Goal: Information Seeking & Learning: Compare options

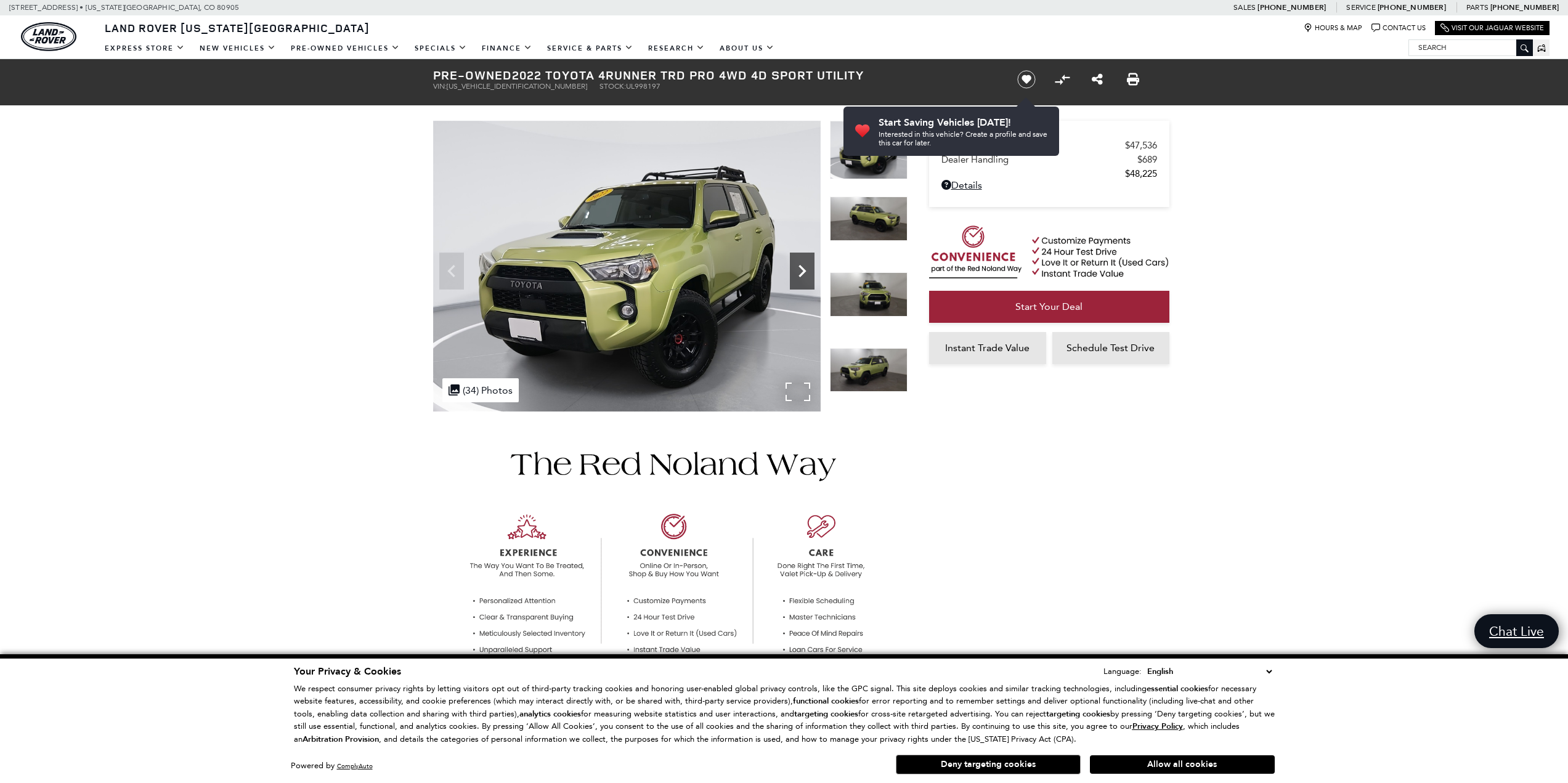
click at [794, 273] on icon "Next" at bounding box center [802, 271] width 25 height 25
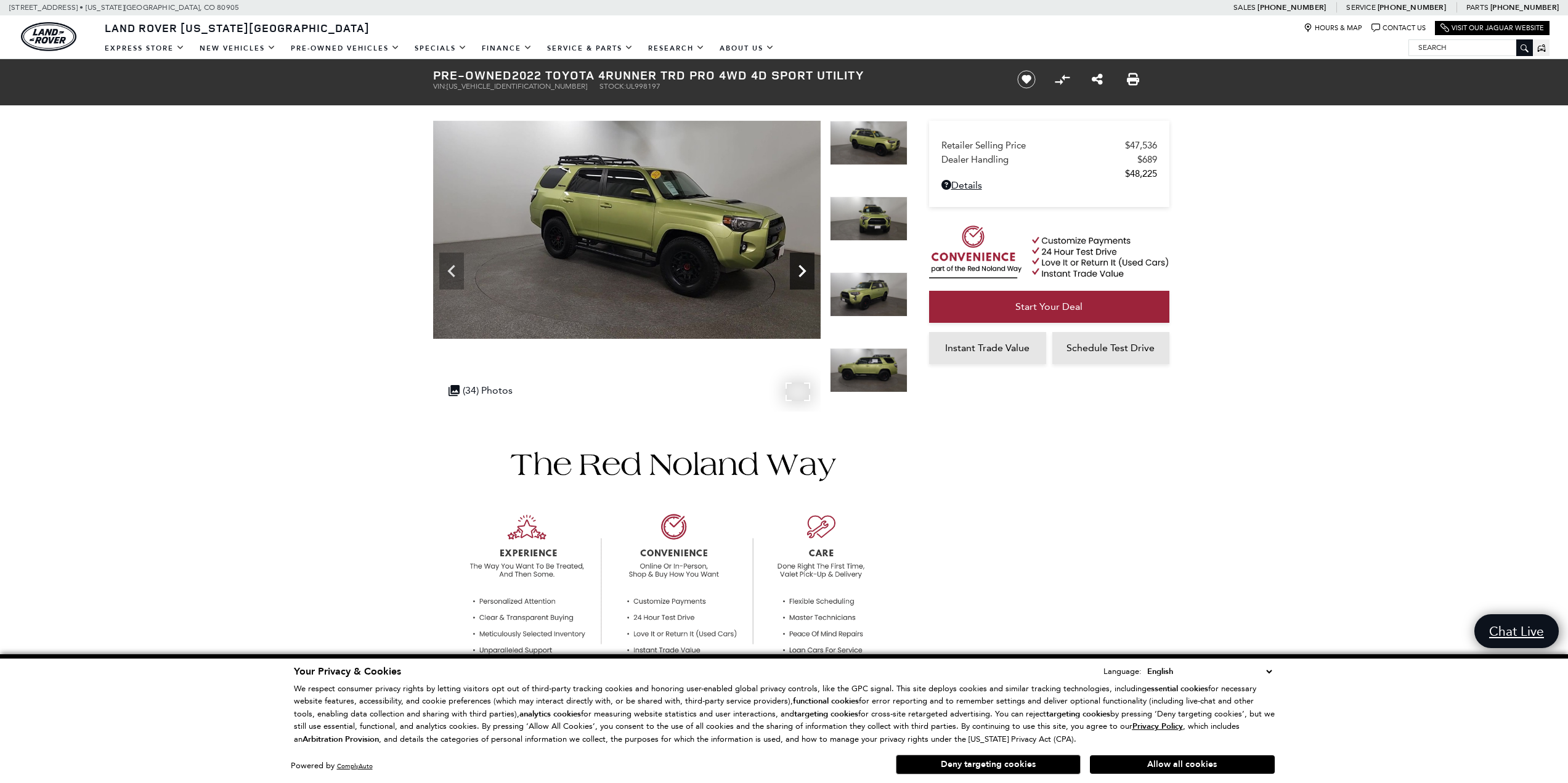
click at [794, 273] on icon "Next" at bounding box center [802, 271] width 25 height 25
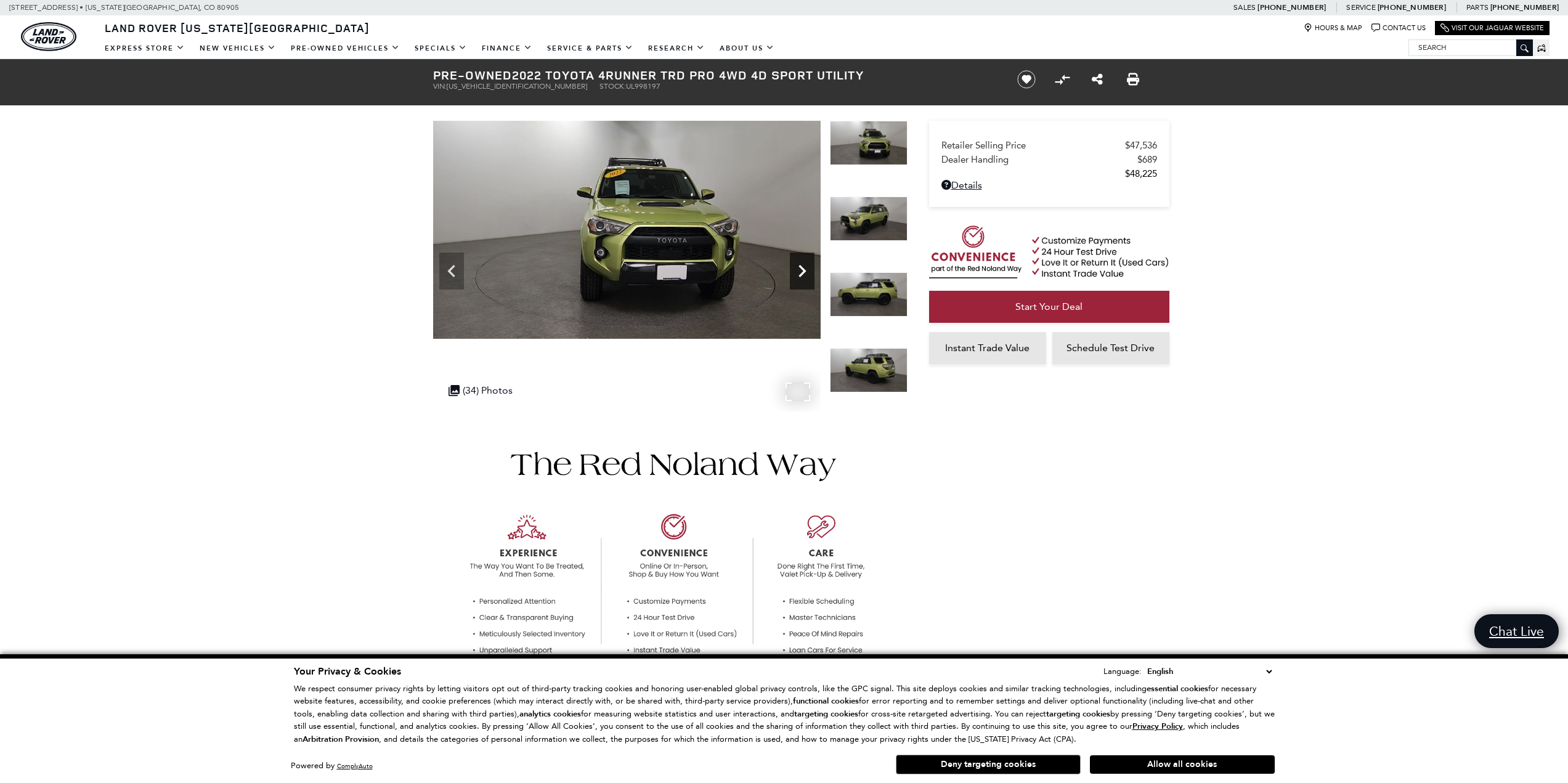
click at [794, 273] on icon "Next" at bounding box center [802, 271] width 25 height 25
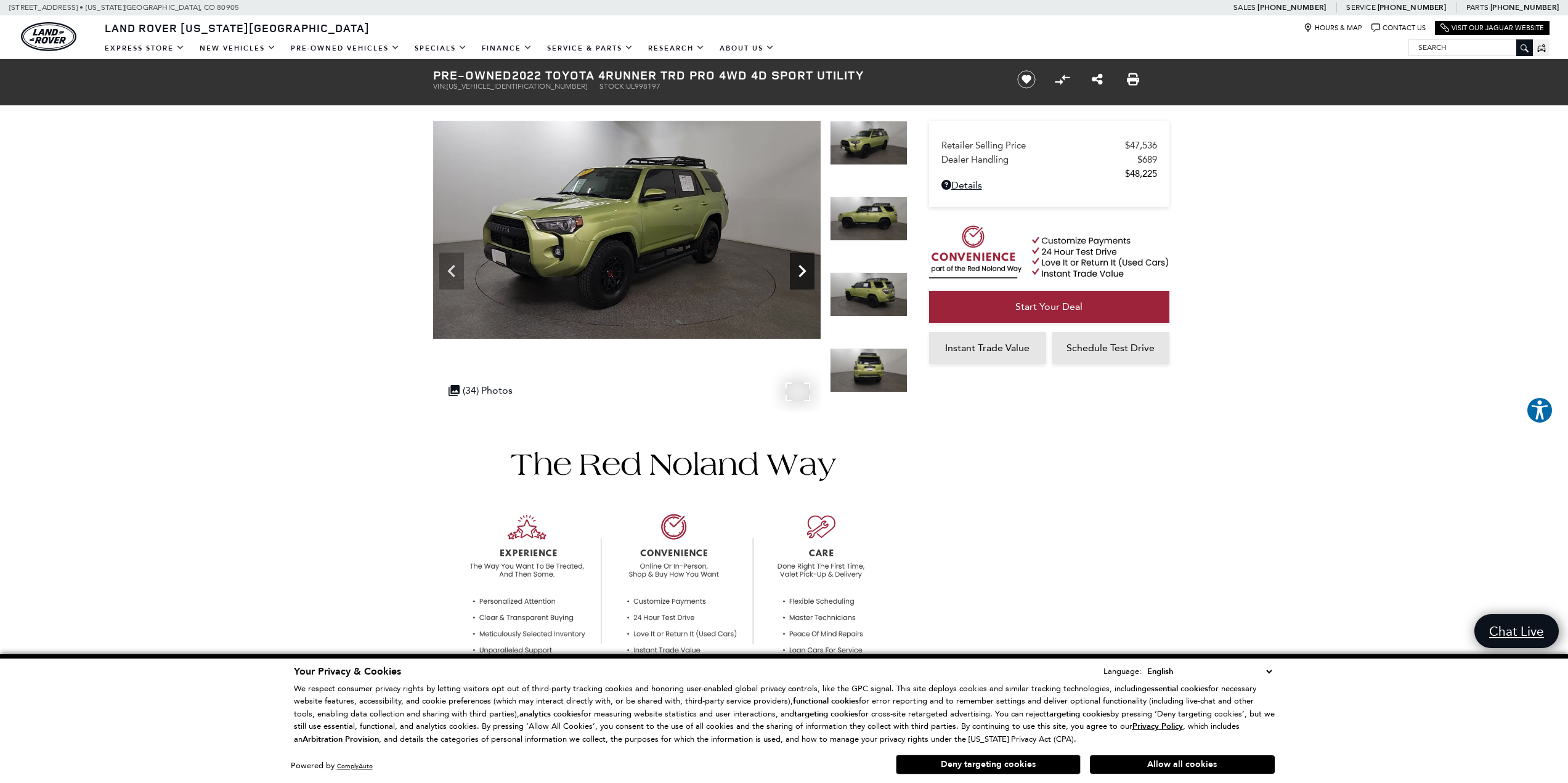
click at [794, 273] on icon "Next" at bounding box center [802, 271] width 25 height 25
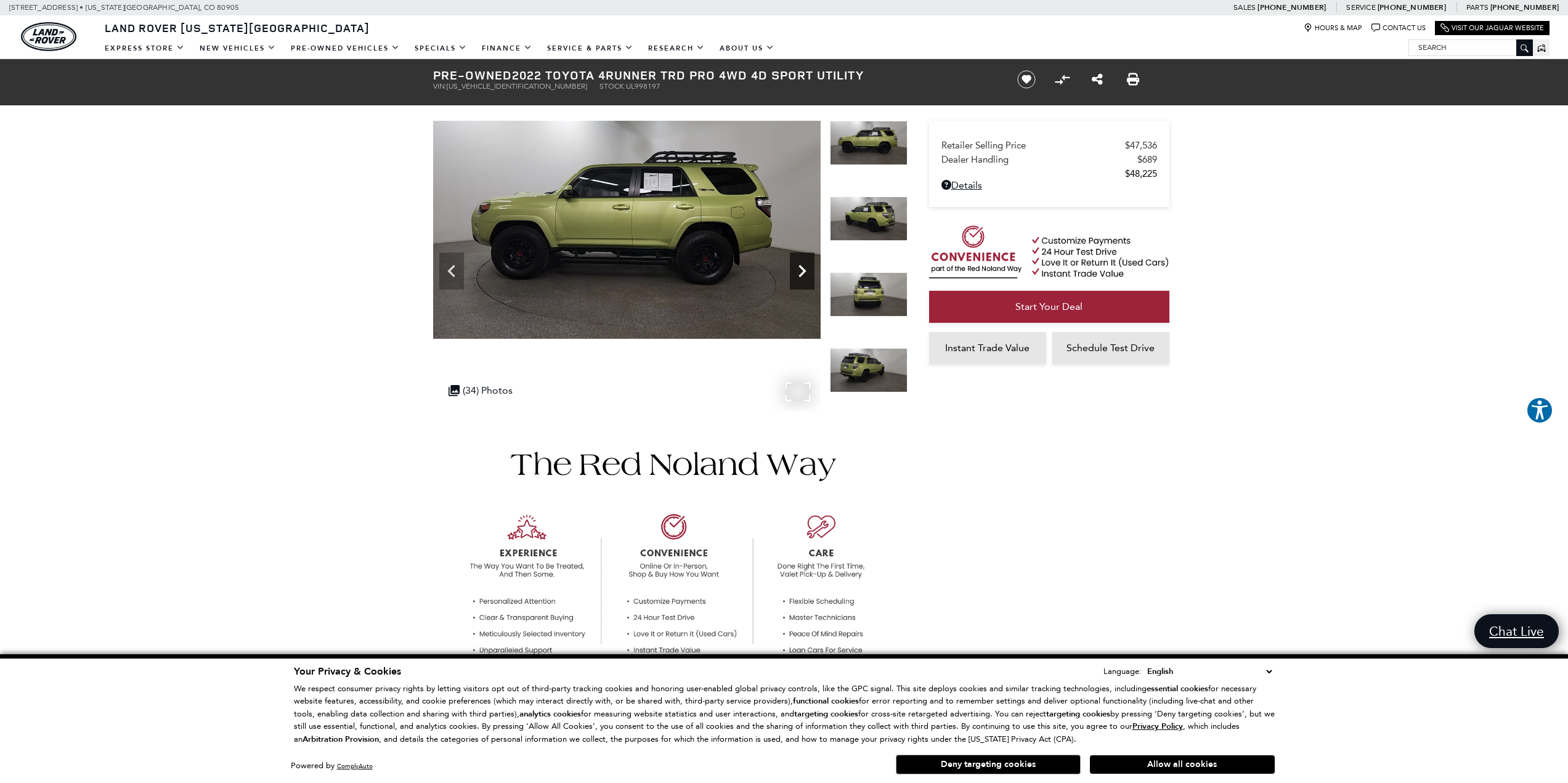
click at [794, 273] on icon "Next" at bounding box center [802, 271] width 25 height 25
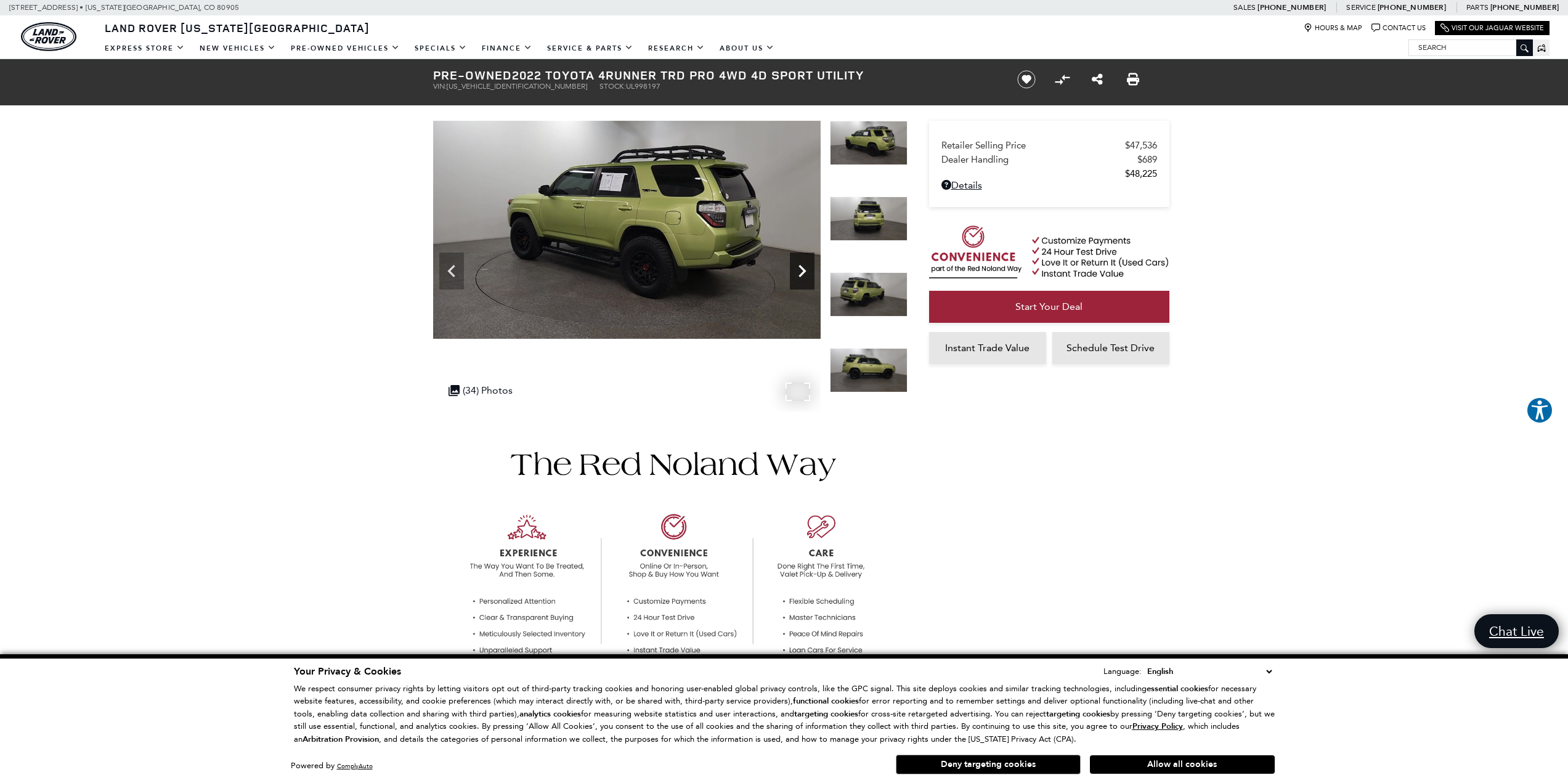
click at [794, 273] on icon "Next" at bounding box center [802, 271] width 25 height 25
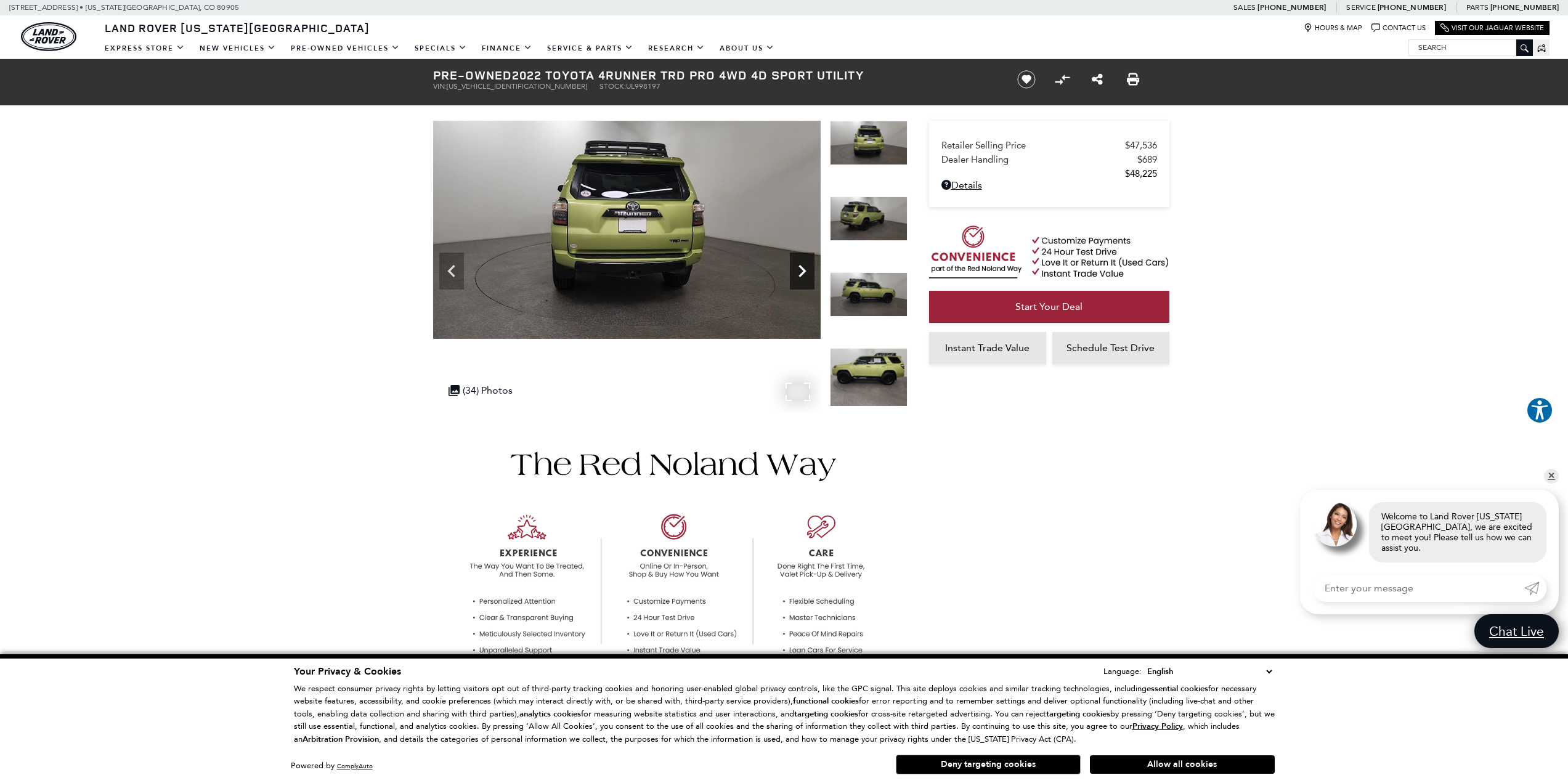
click at [794, 273] on icon "Next" at bounding box center [802, 271] width 25 height 25
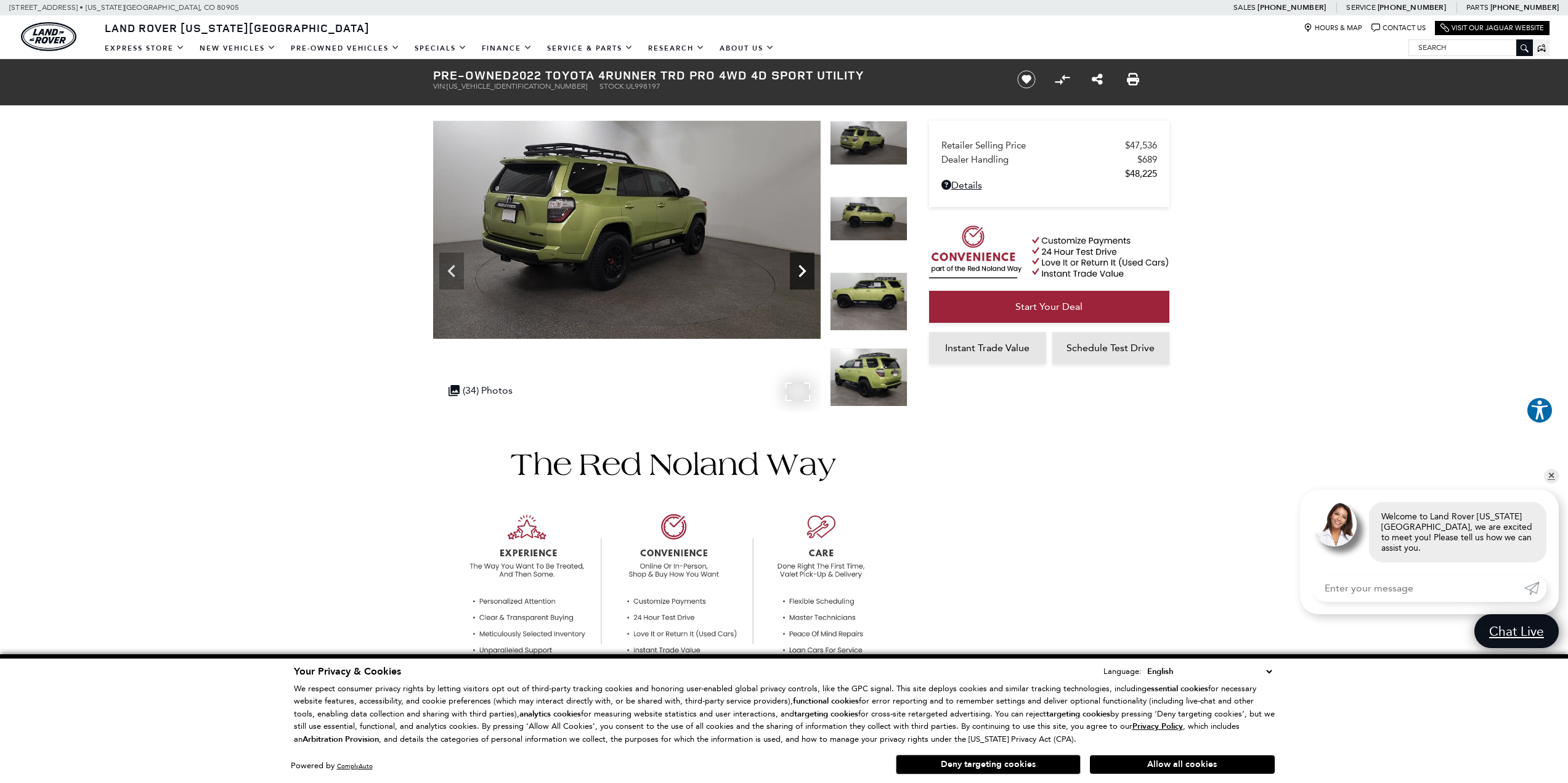
click at [794, 273] on icon "Next" at bounding box center [802, 271] width 25 height 25
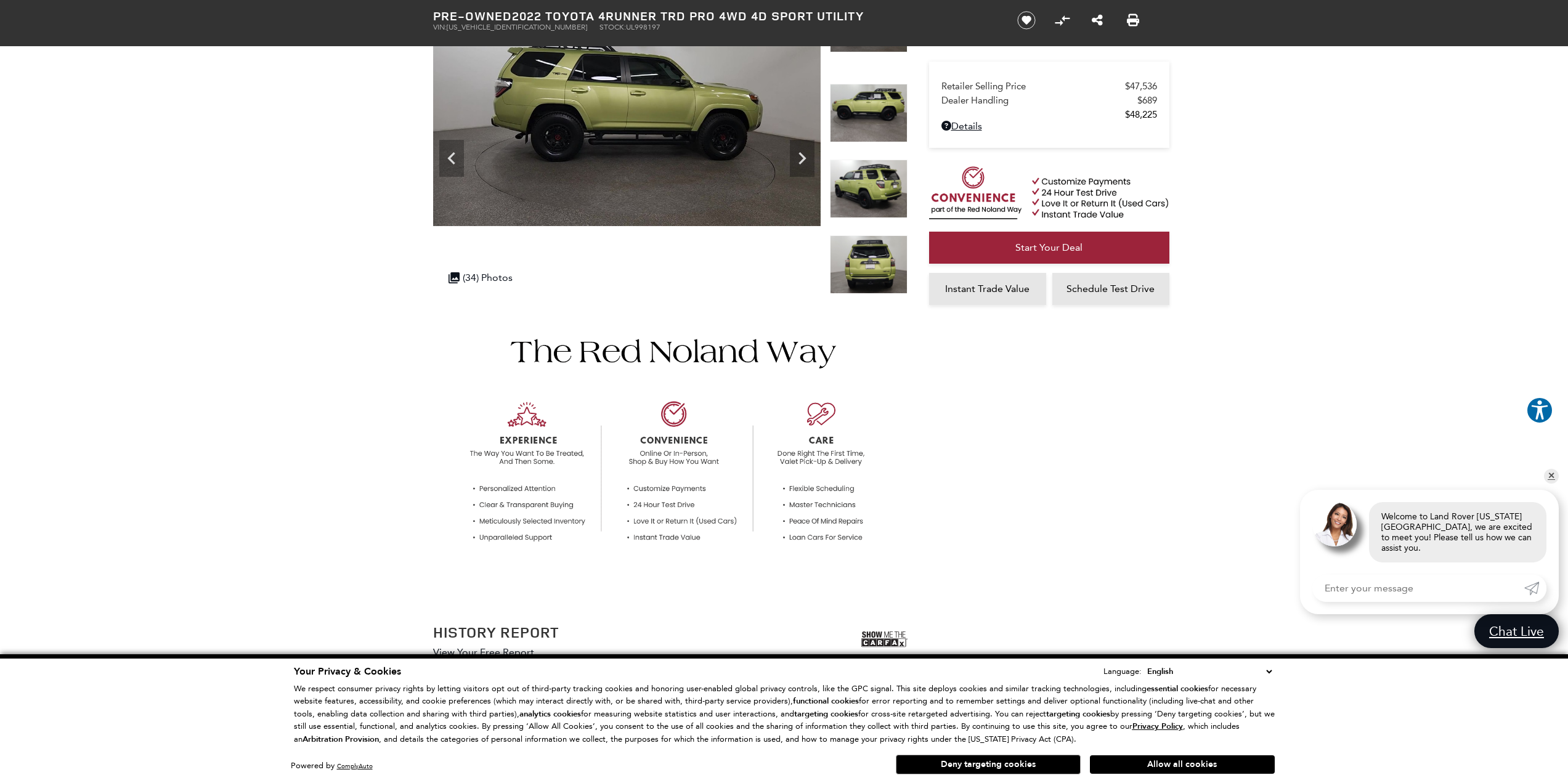
scroll to position [123, 0]
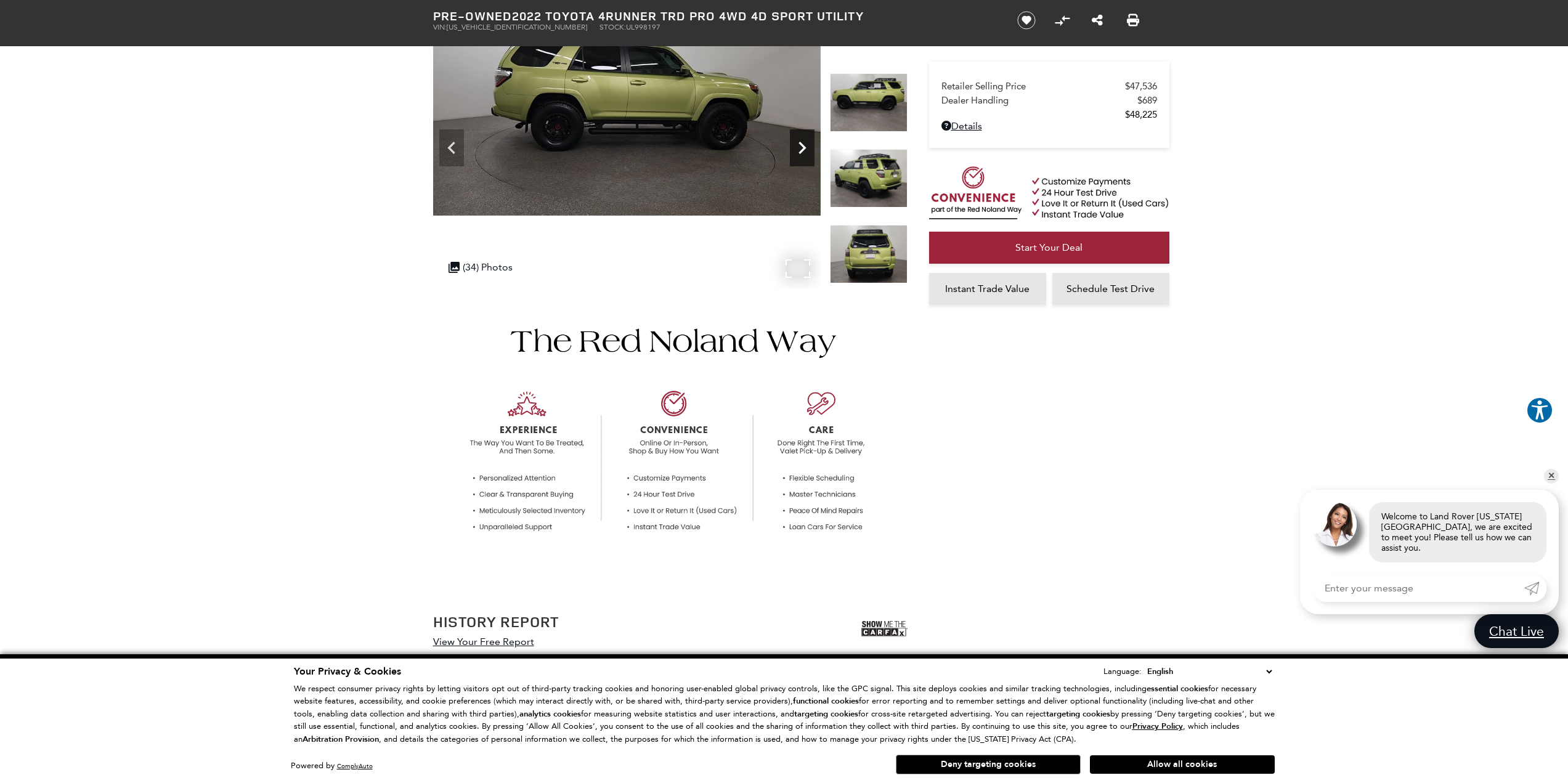
click at [793, 147] on icon "Next" at bounding box center [802, 148] width 25 height 25
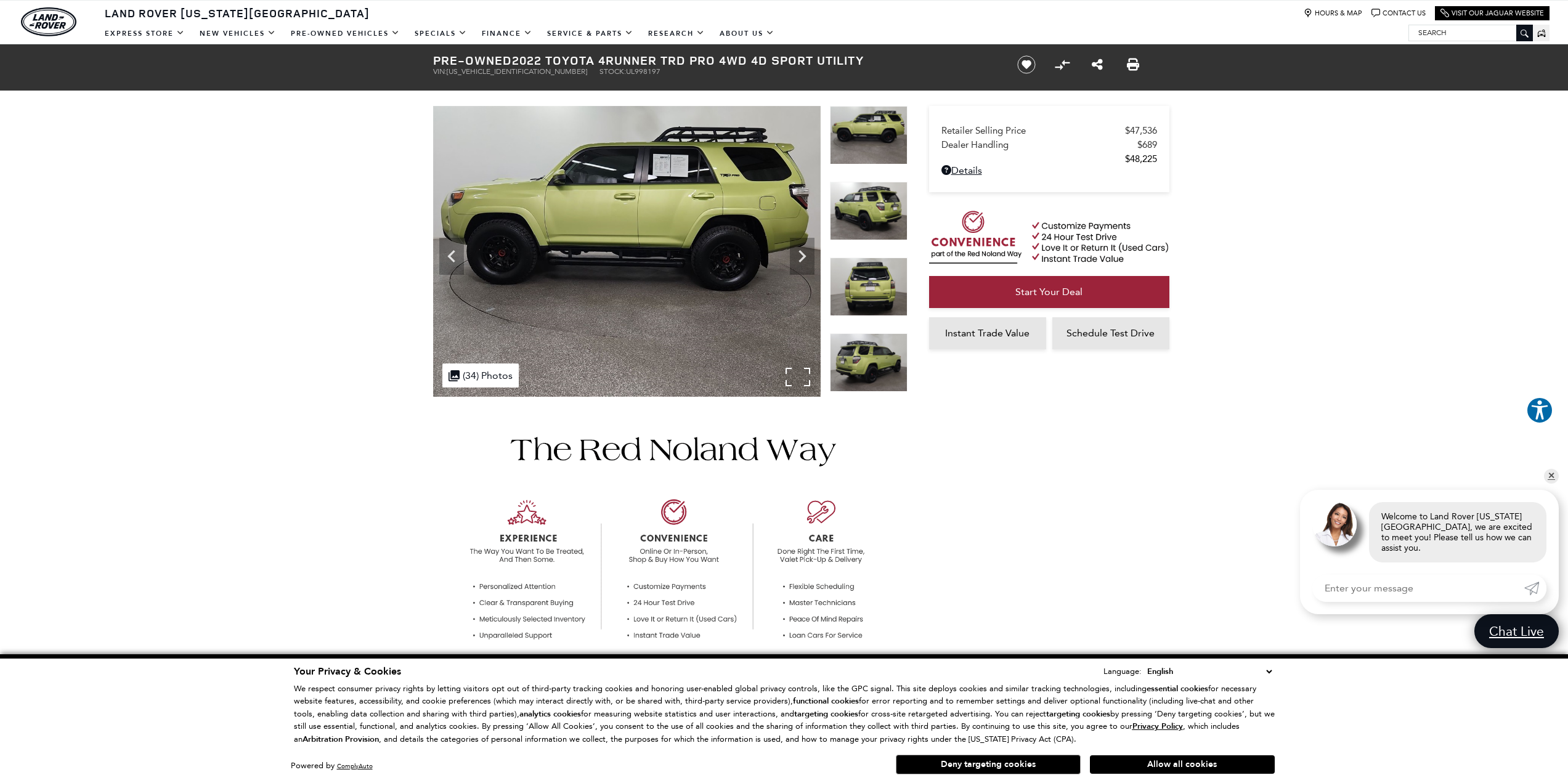
scroll to position [0, 0]
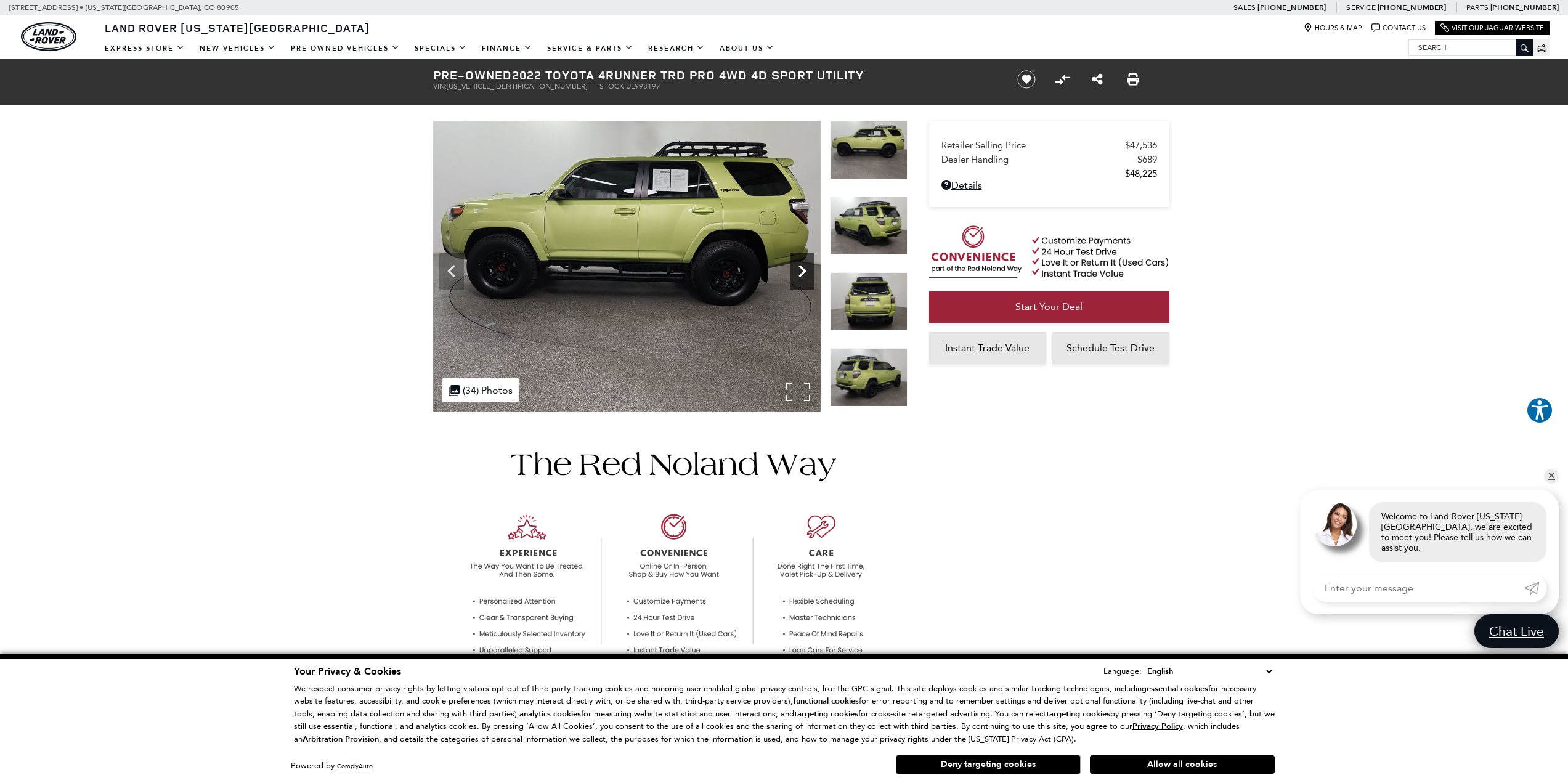
click at [807, 268] on icon "Next" at bounding box center [802, 271] width 25 height 25
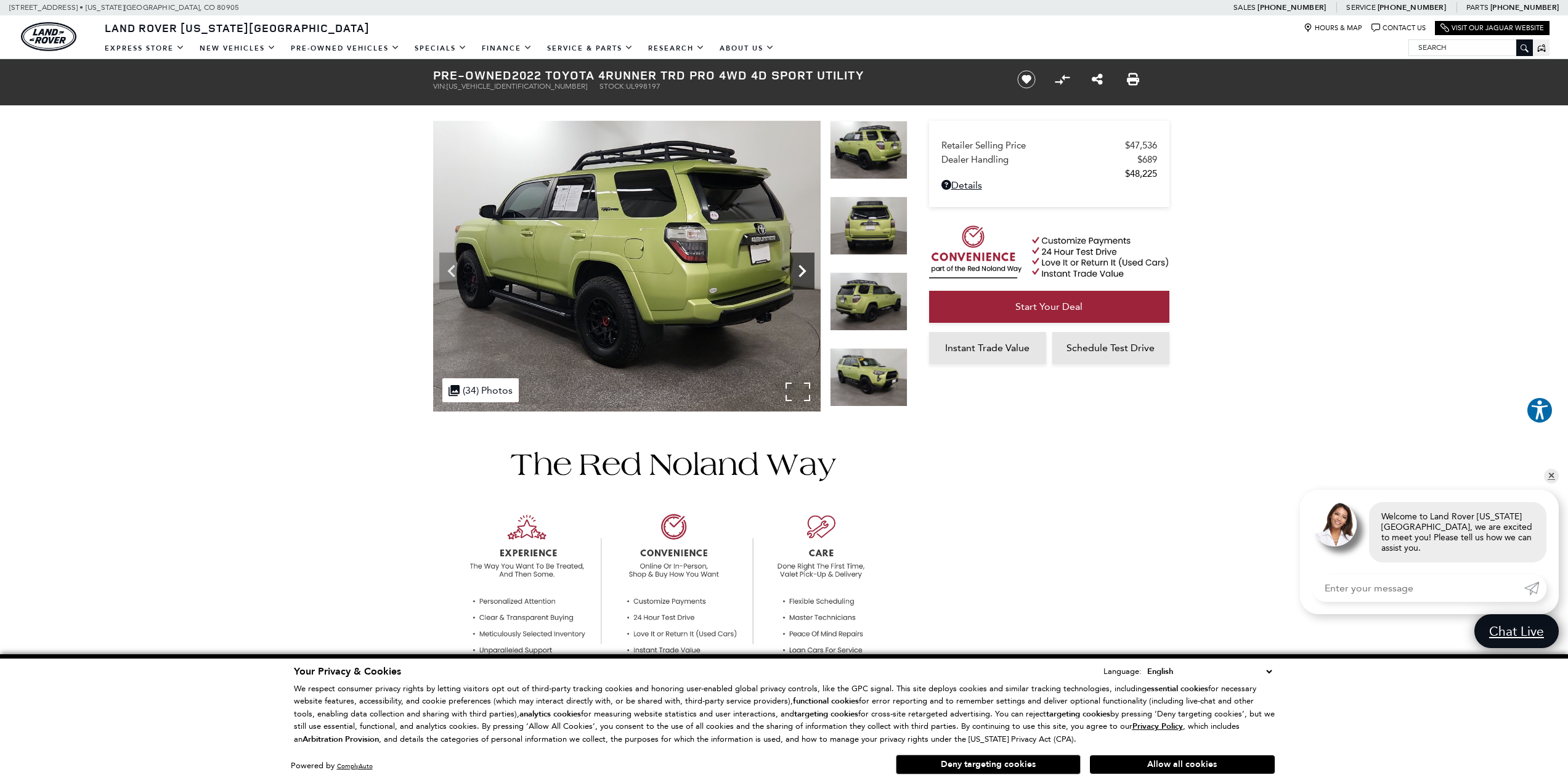
click at [807, 268] on icon "Next" at bounding box center [802, 271] width 25 height 25
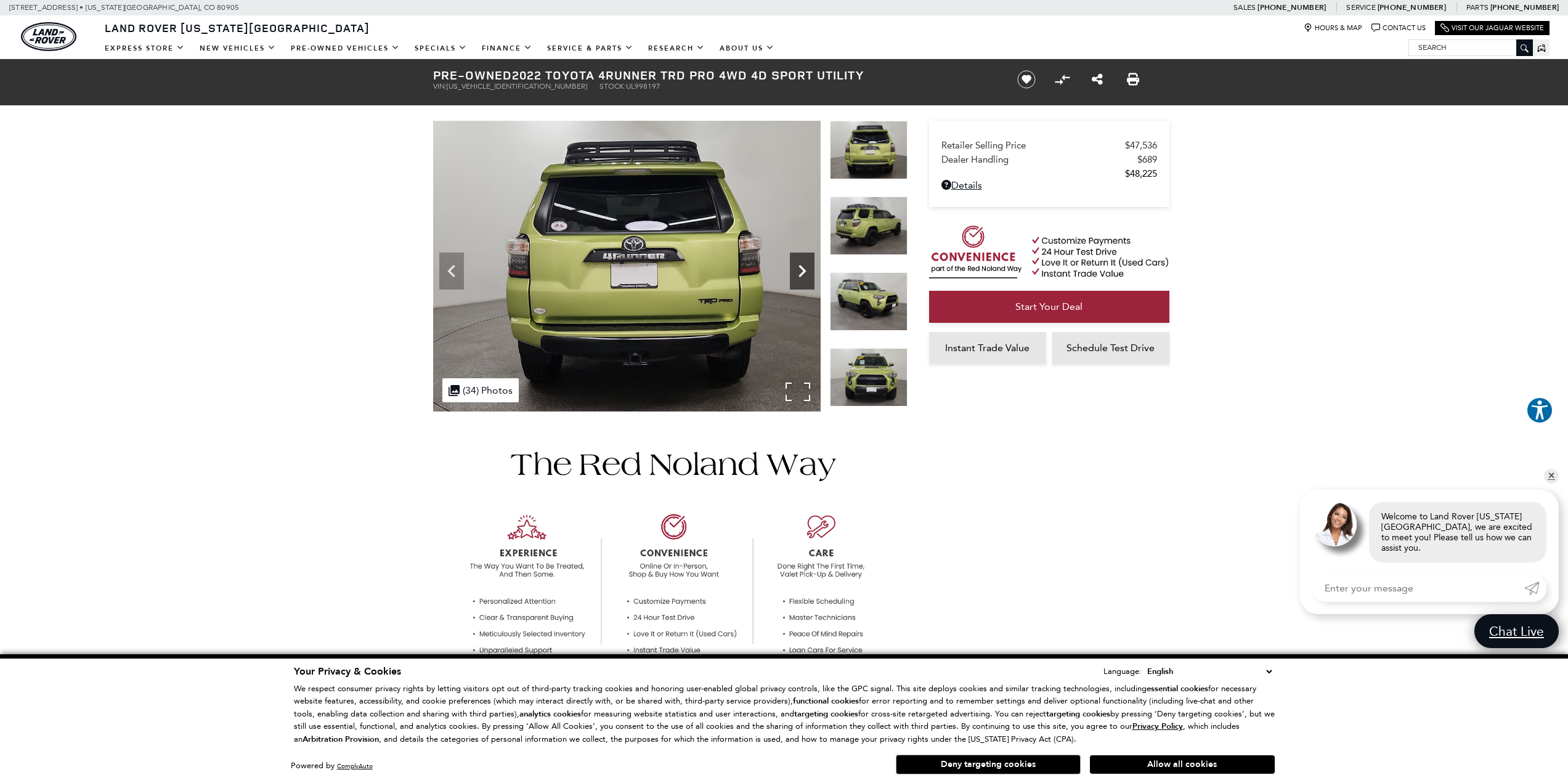
click at [807, 268] on icon "Next" at bounding box center [802, 271] width 25 height 25
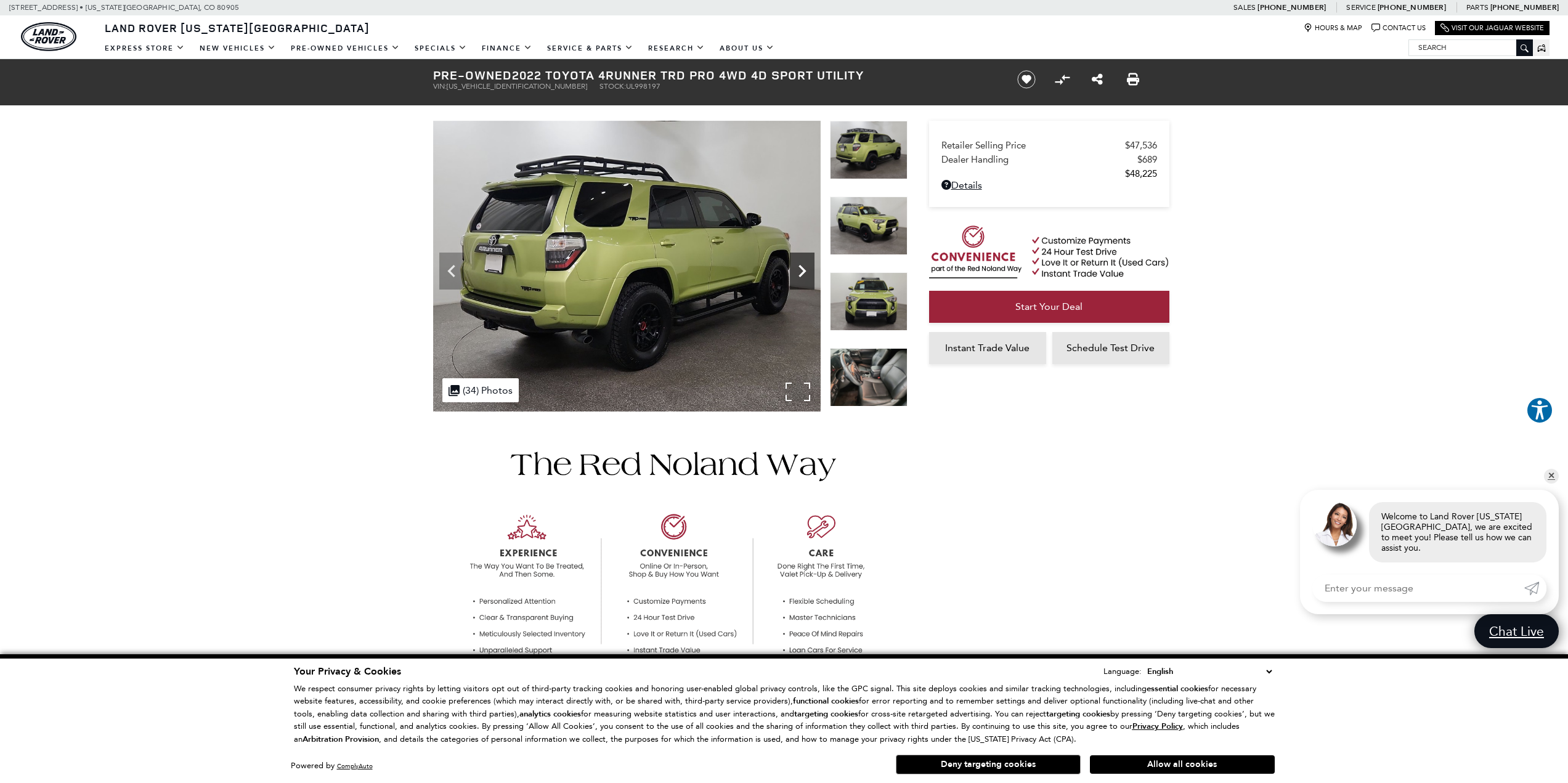
click at [807, 268] on icon "Next" at bounding box center [802, 271] width 25 height 25
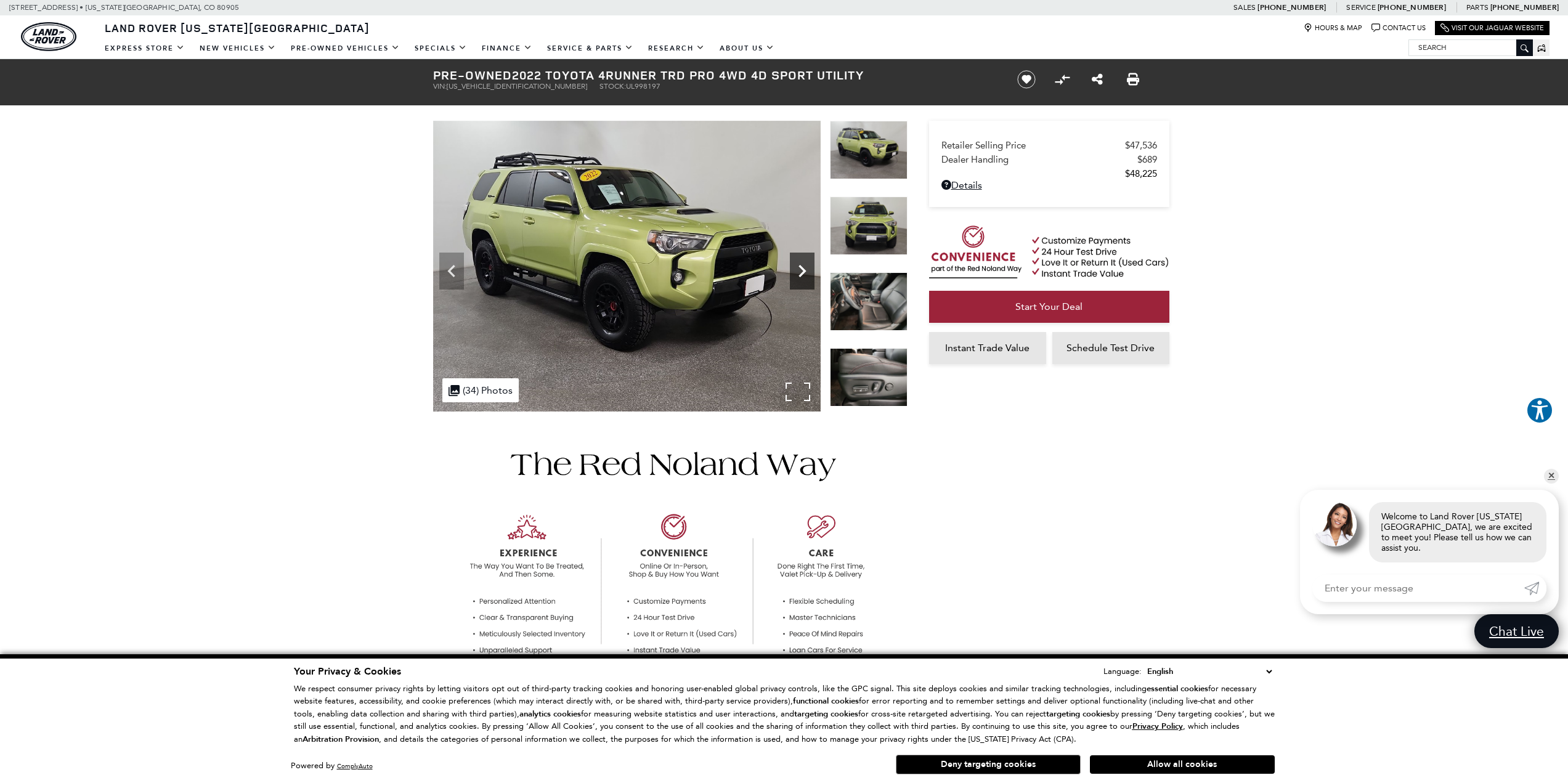
click at [807, 268] on icon "Next" at bounding box center [802, 271] width 25 height 25
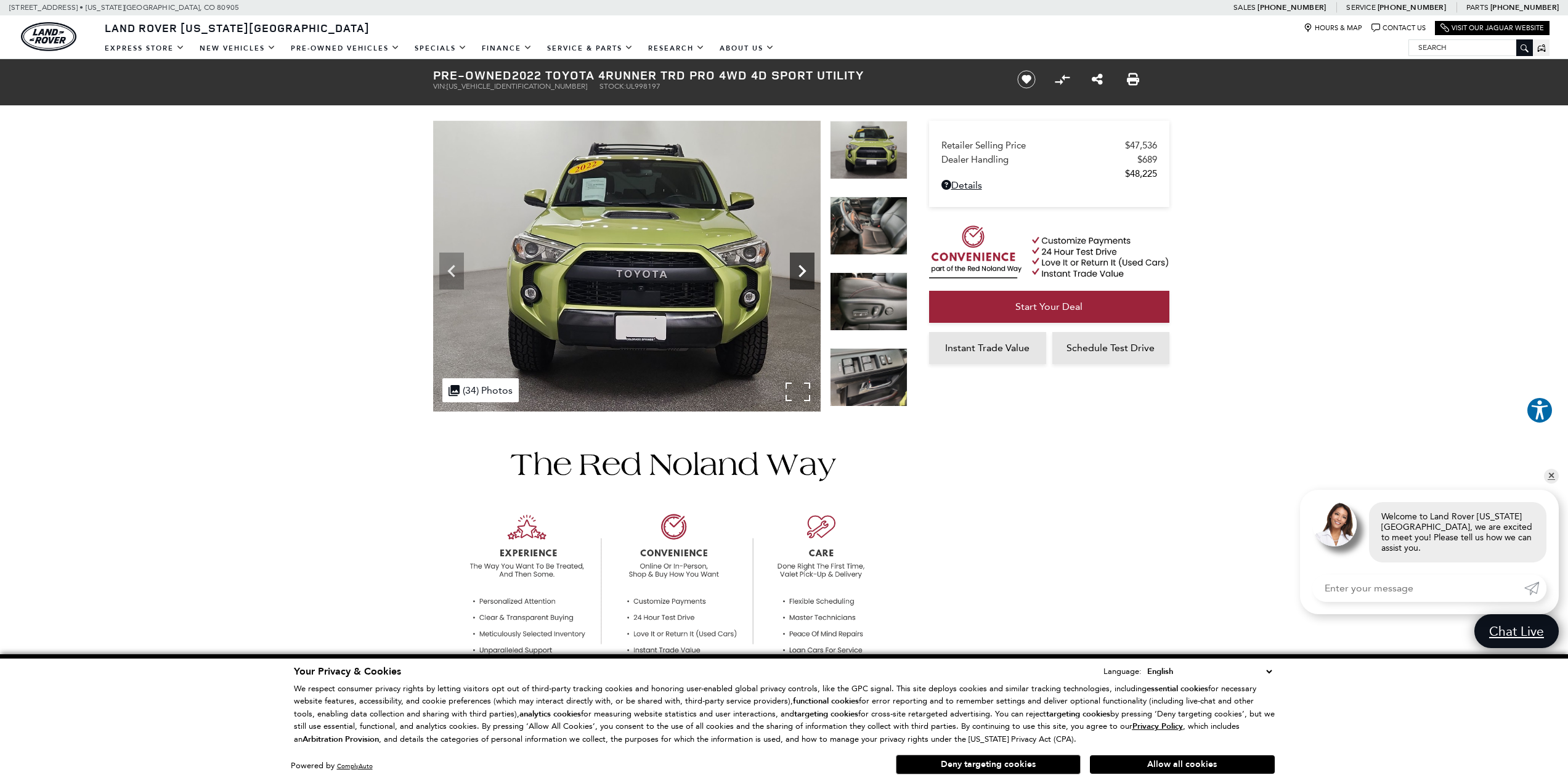
click at [807, 268] on icon "Next" at bounding box center [802, 271] width 25 height 25
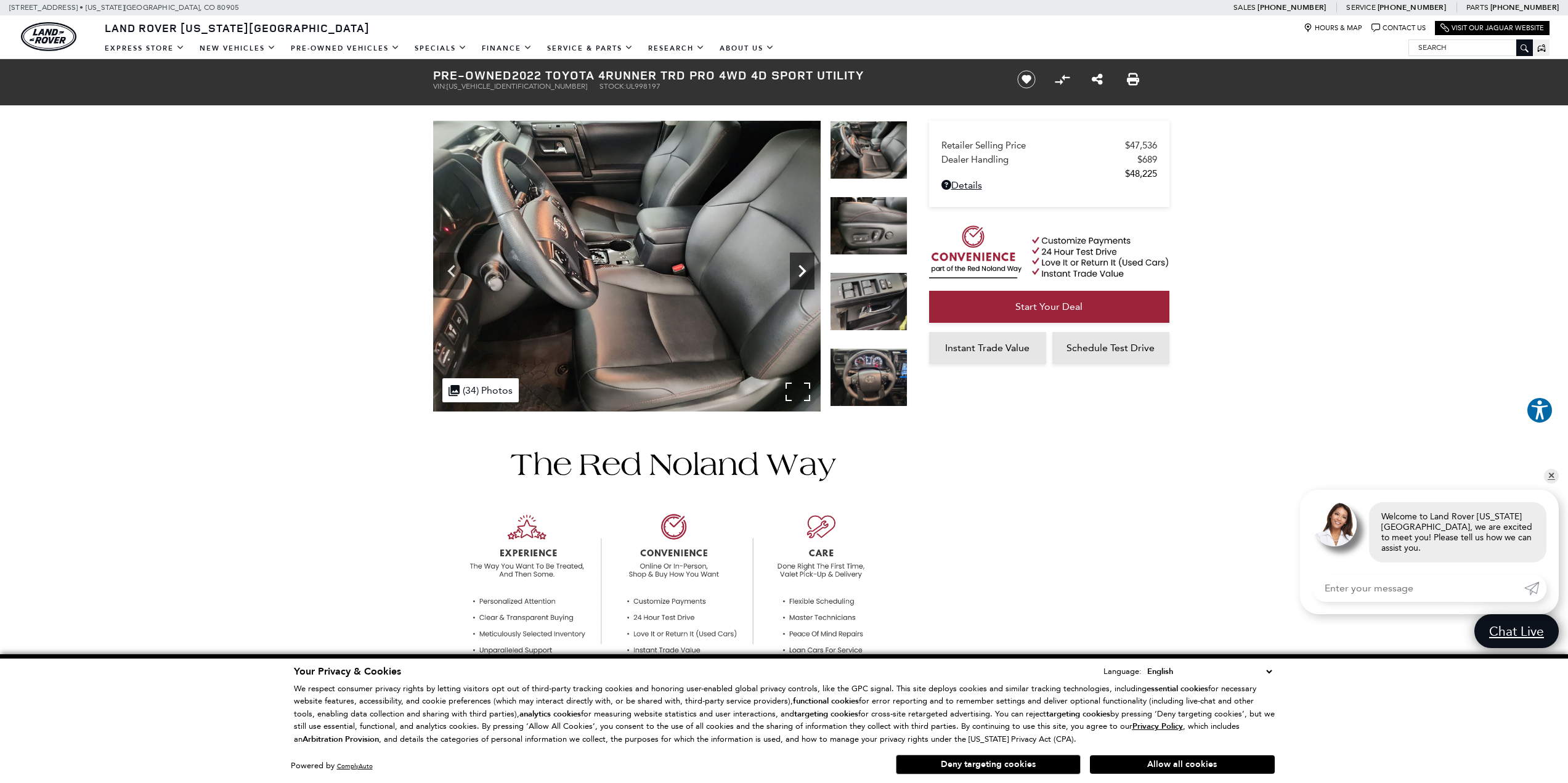
click at [805, 271] on icon "Next" at bounding box center [802, 271] width 8 height 12
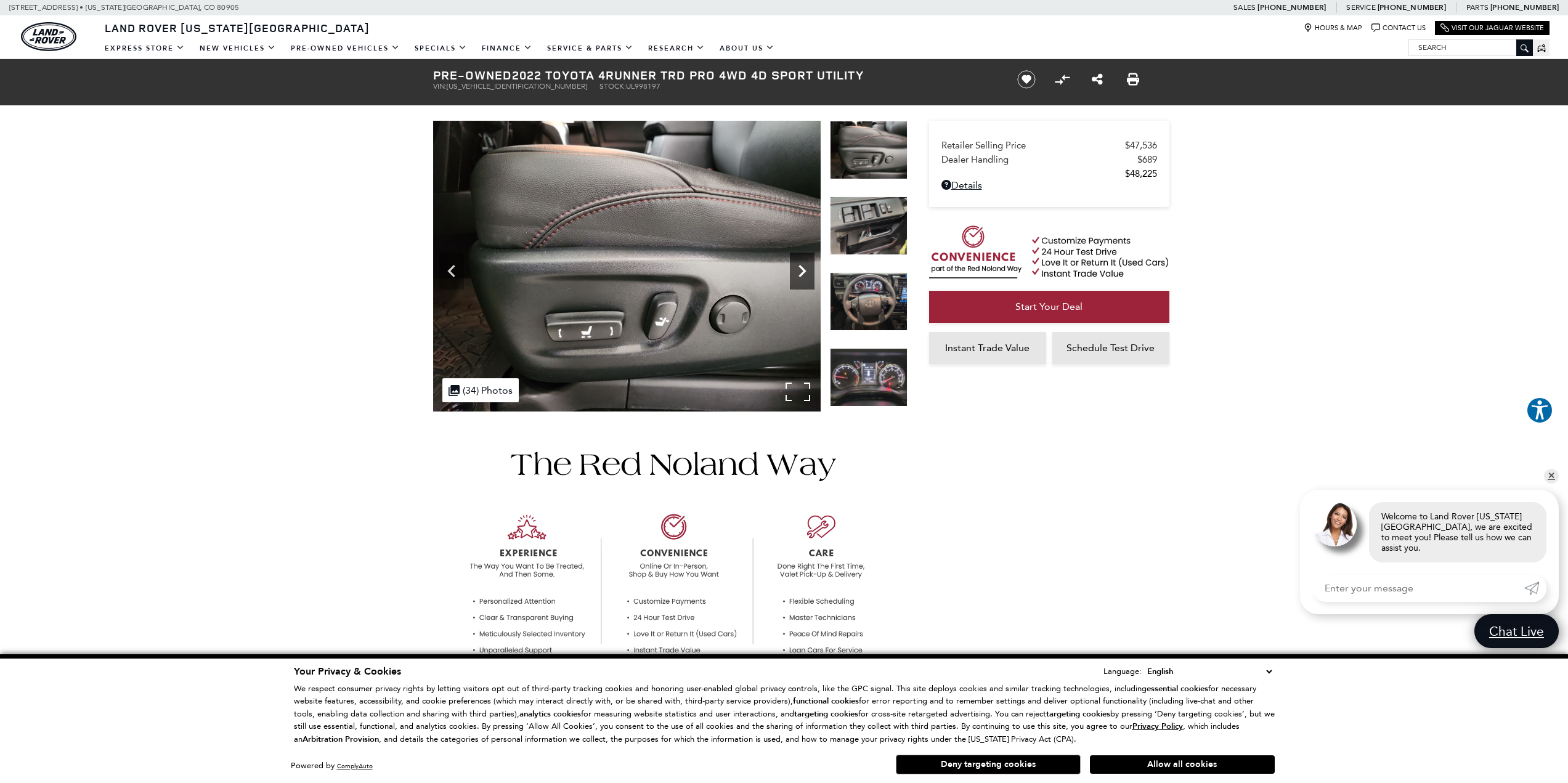
click at [805, 271] on icon "Next" at bounding box center [802, 271] width 8 height 12
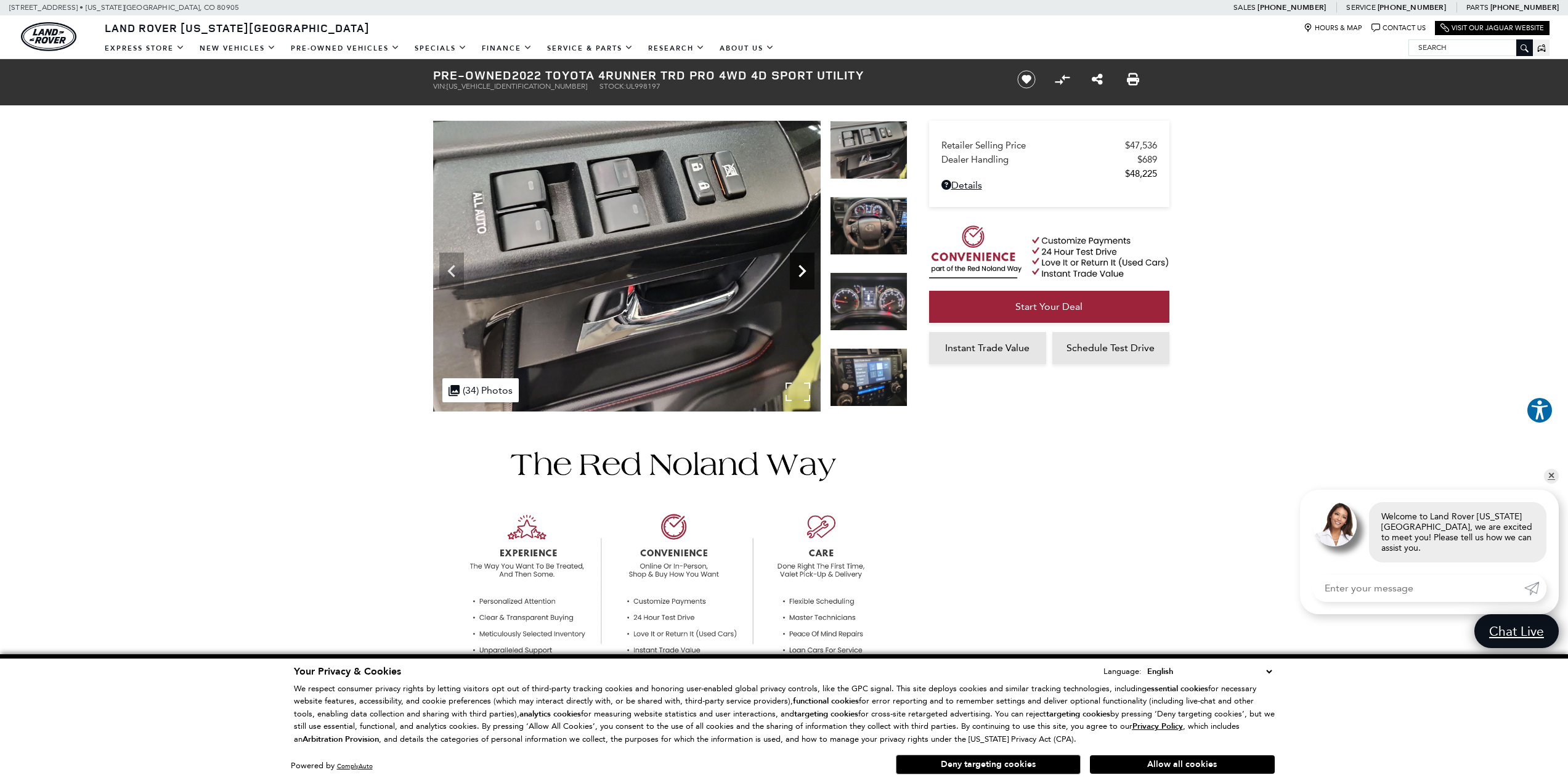
click at [805, 271] on icon "Next" at bounding box center [802, 271] width 8 height 12
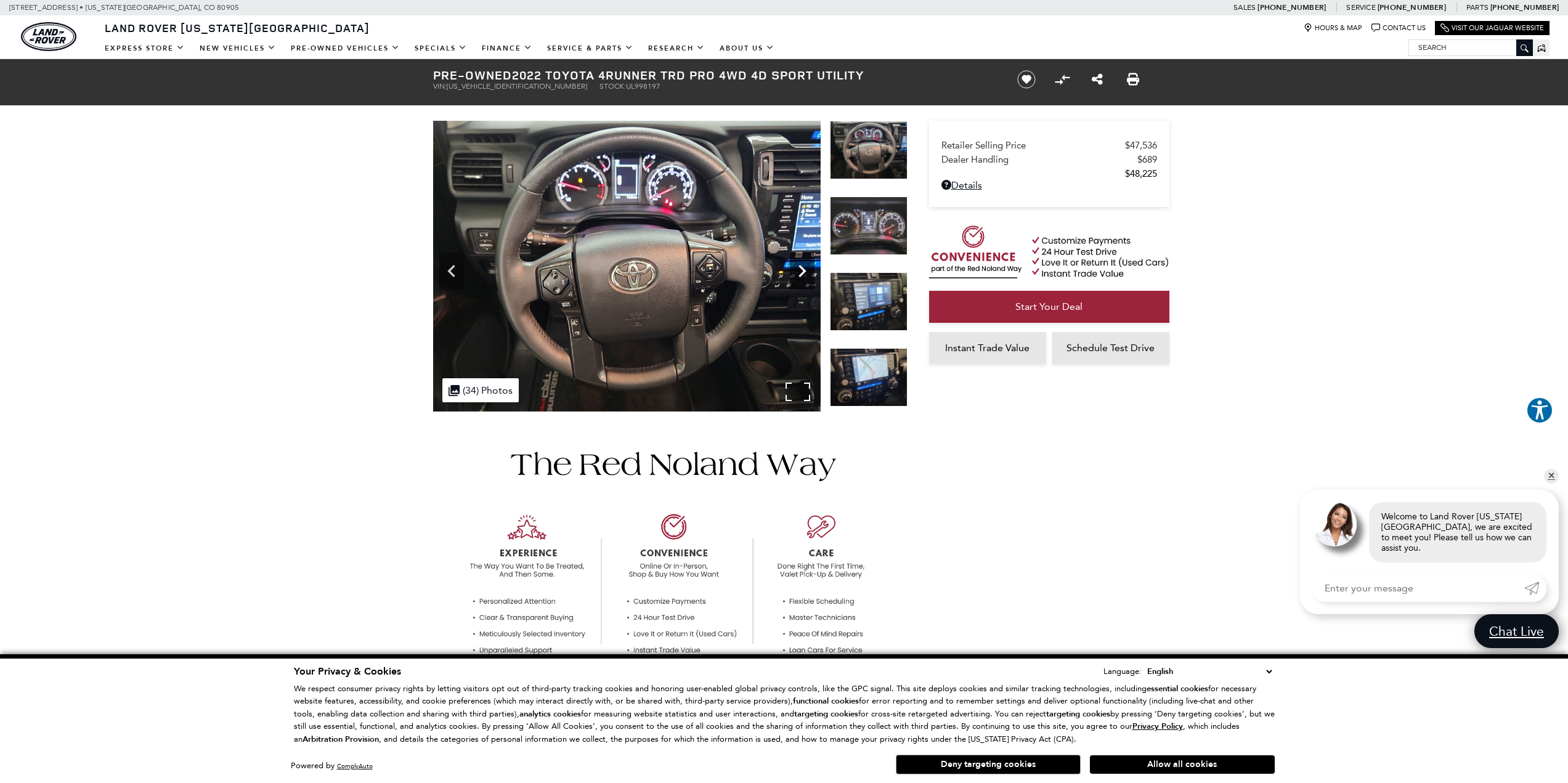
click at [801, 275] on icon "Next" at bounding box center [802, 271] width 8 height 12
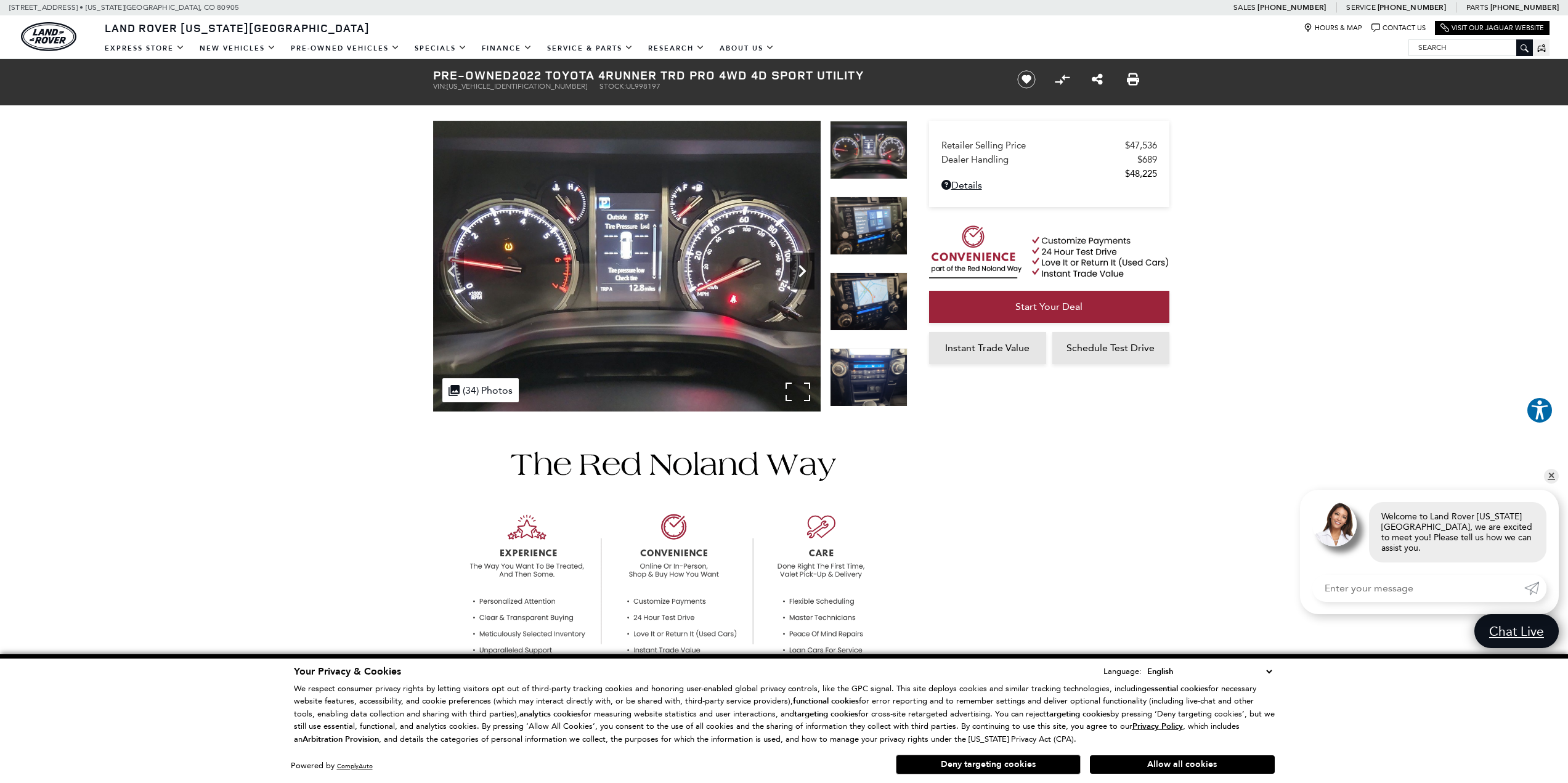
click at [801, 275] on icon "Next" at bounding box center [802, 271] width 8 height 12
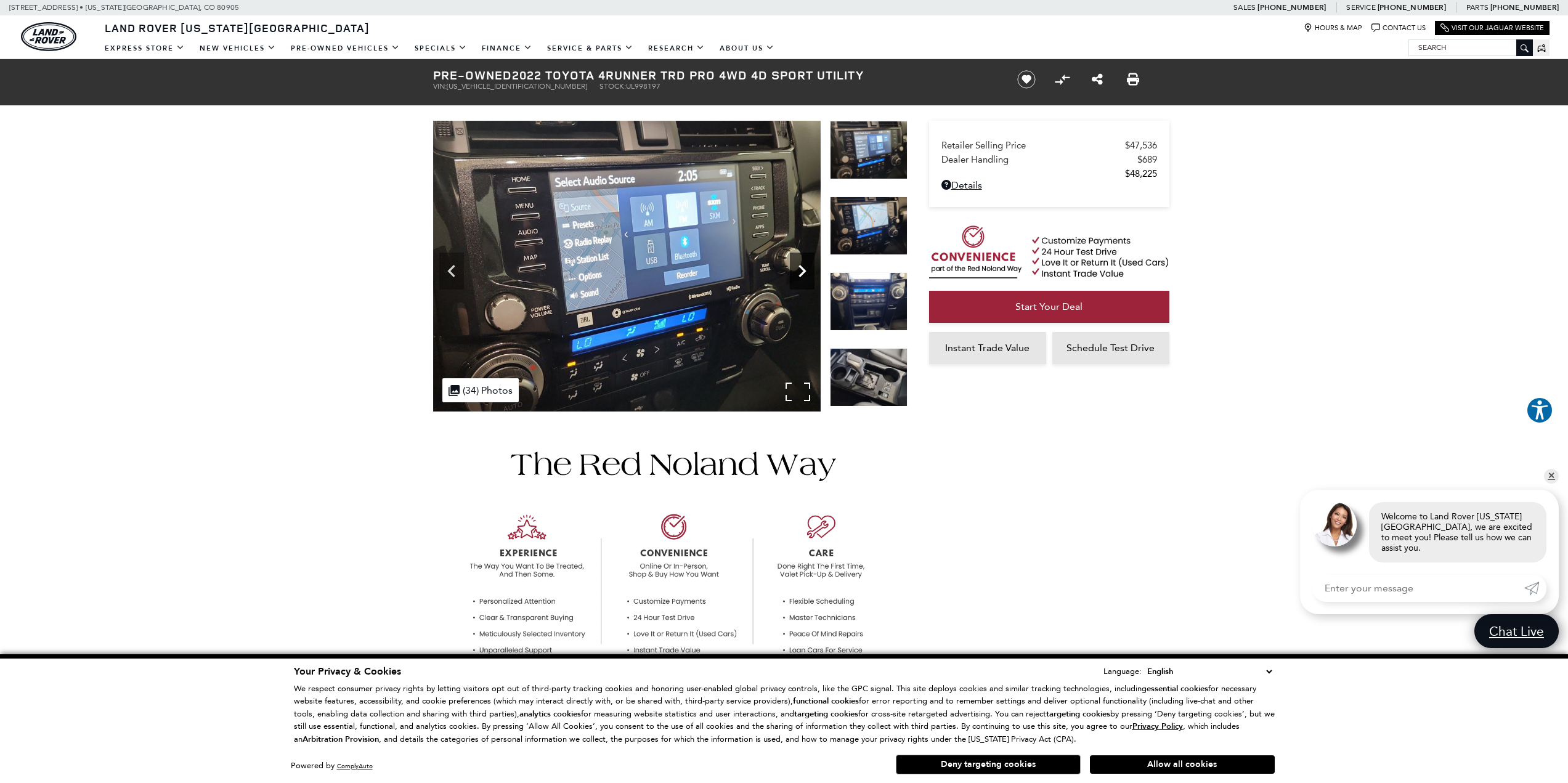
click at [801, 275] on icon "Next" at bounding box center [802, 271] width 8 height 12
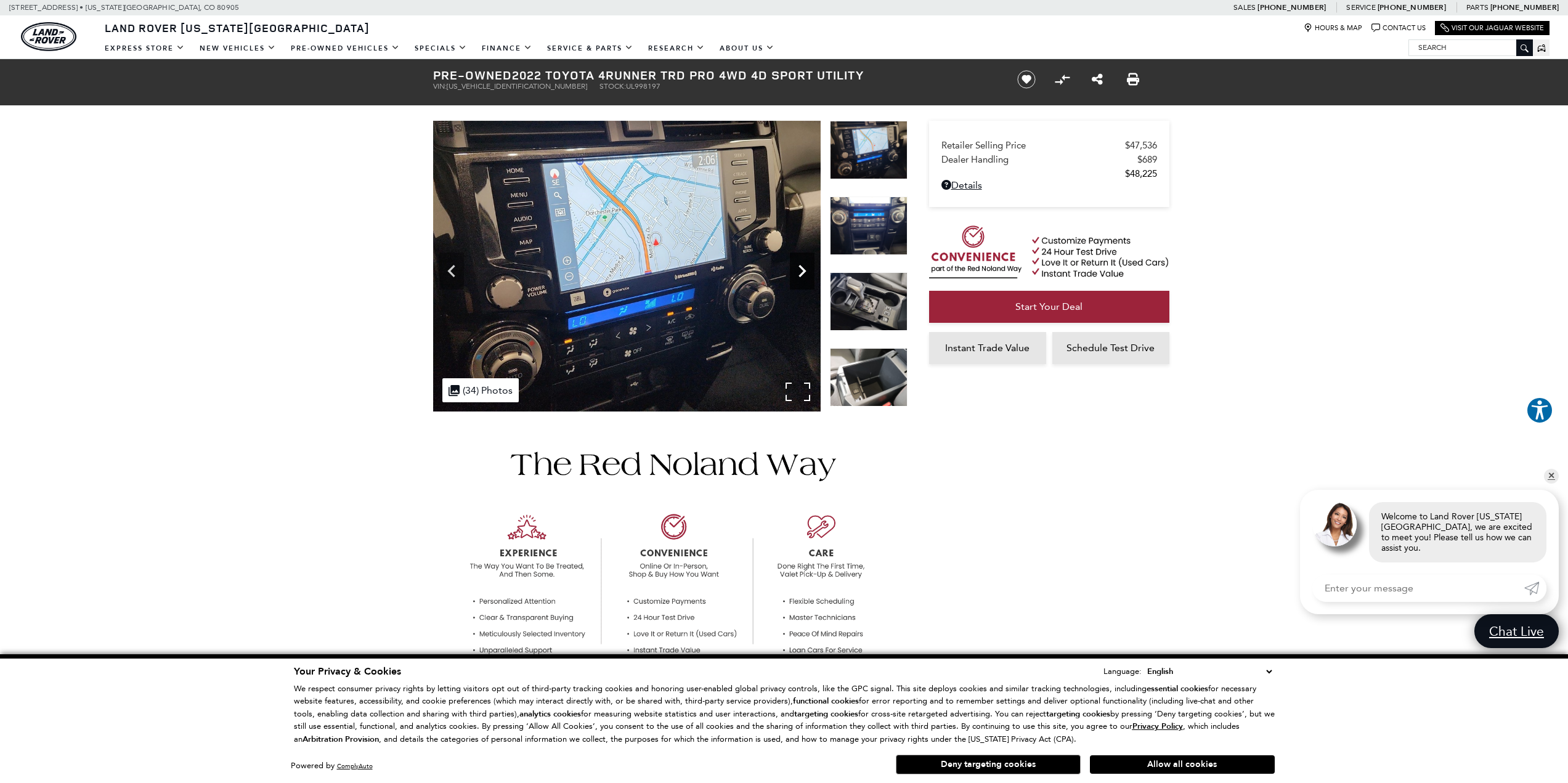
click at [801, 275] on icon "Next" at bounding box center [802, 271] width 8 height 12
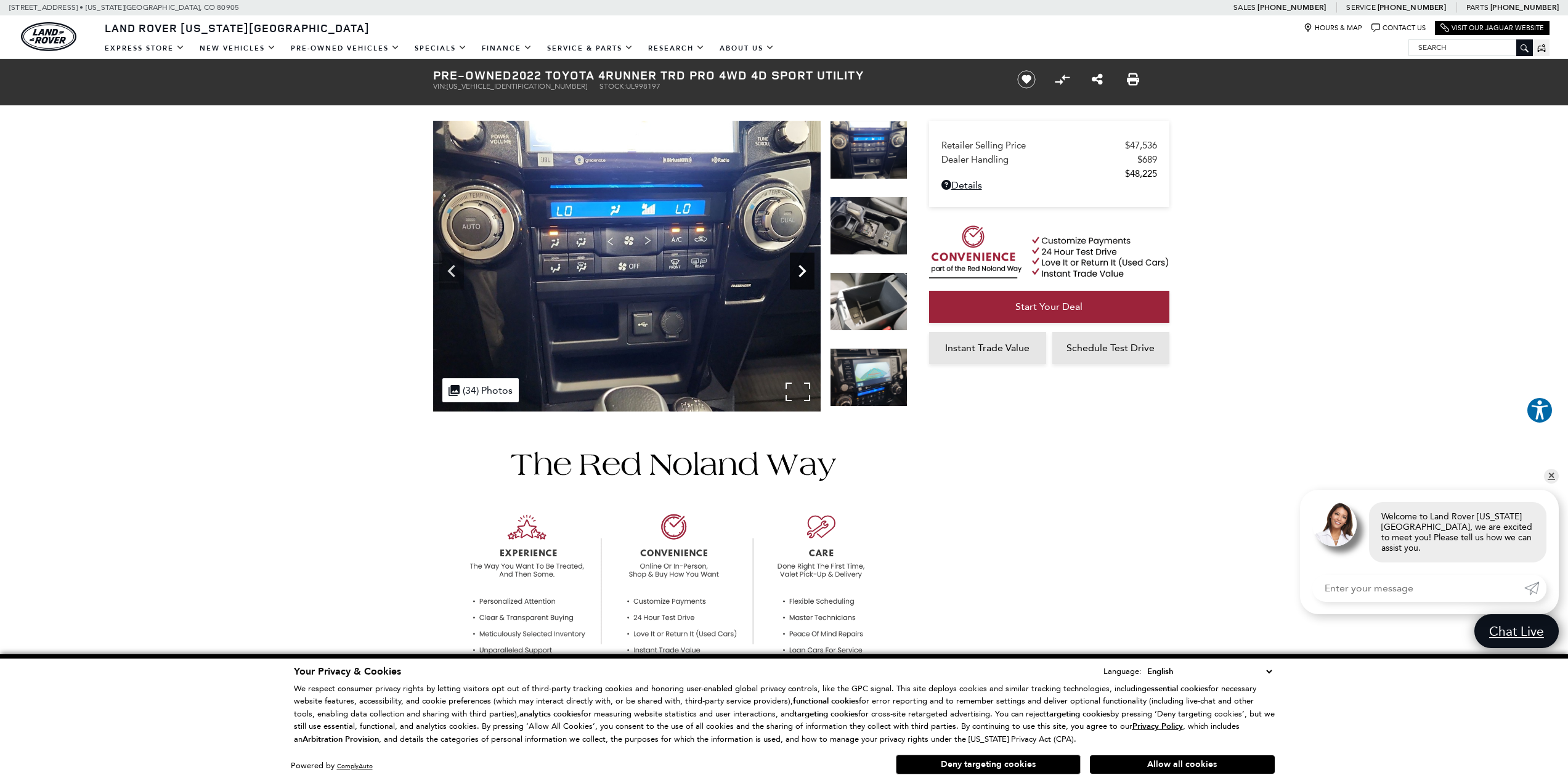
click at [801, 275] on icon "Next" at bounding box center [802, 271] width 8 height 12
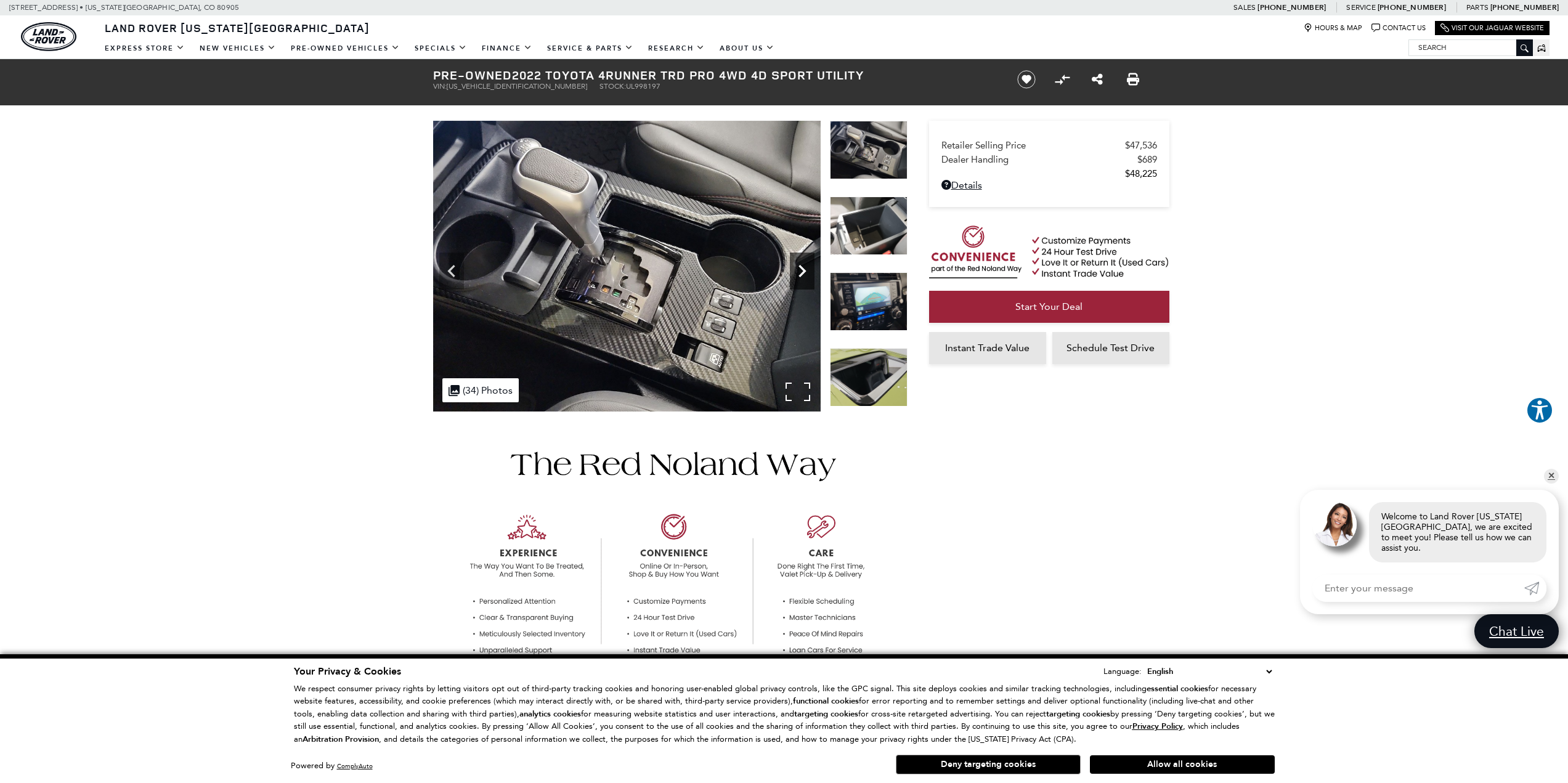
click at [801, 275] on icon "Next" at bounding box center [802, 271] width 8 height 12
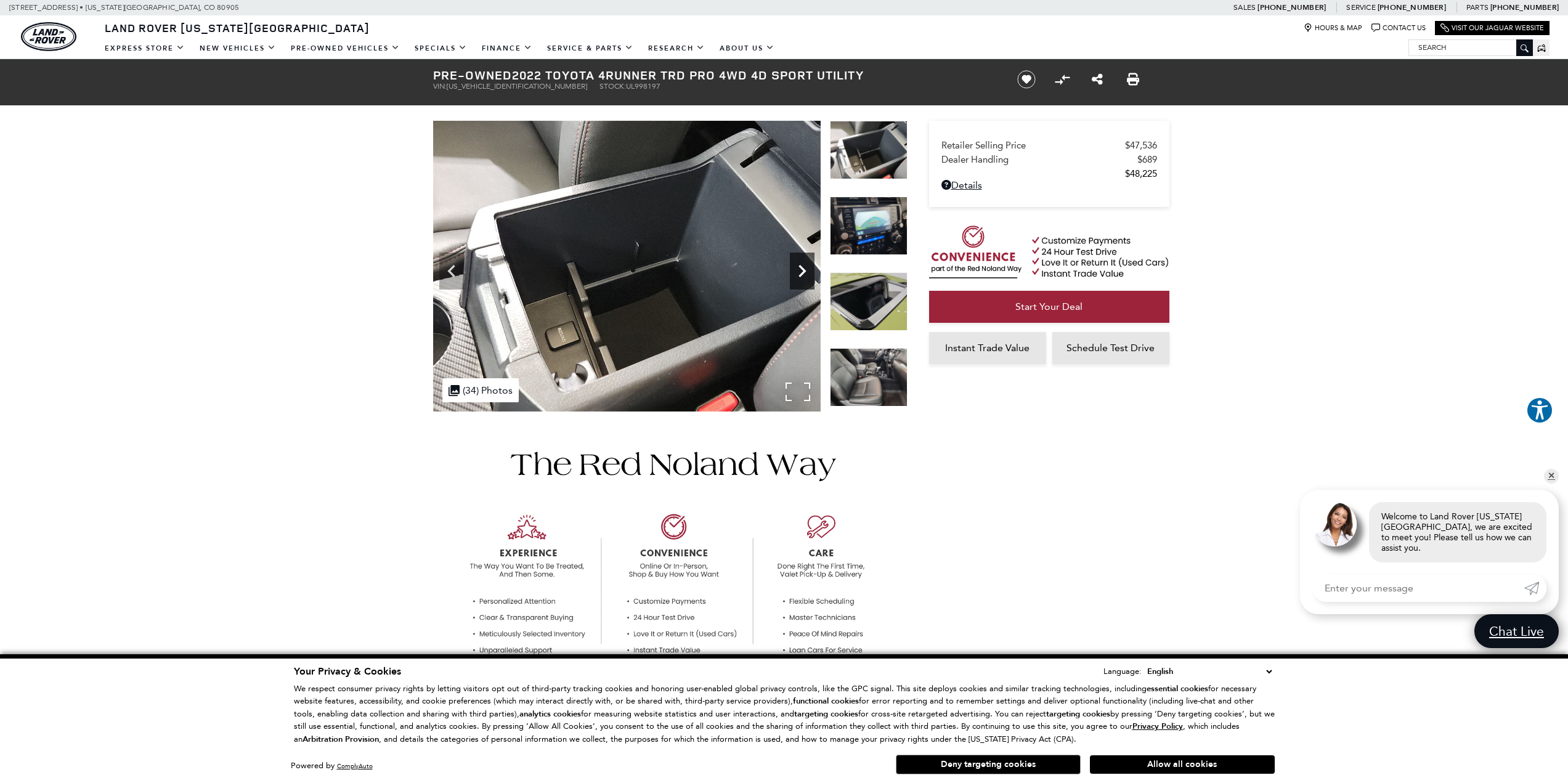
click at [801, 275] on icon "Next" at bounding box center [802, 271] width 8 height 12
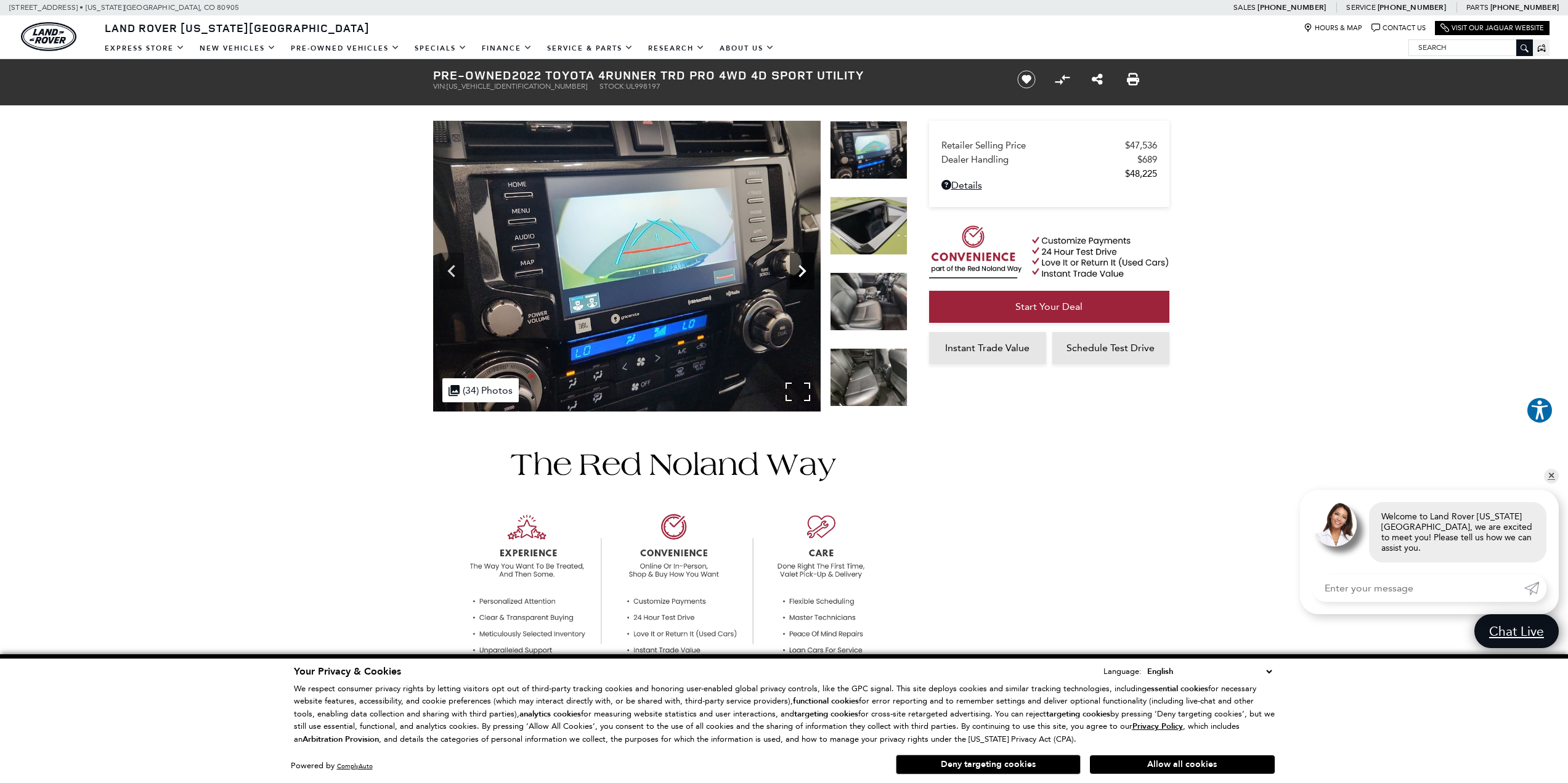
click at [801, 275] on icon "Next" at bounding box center [802, 271] width 8 height 12
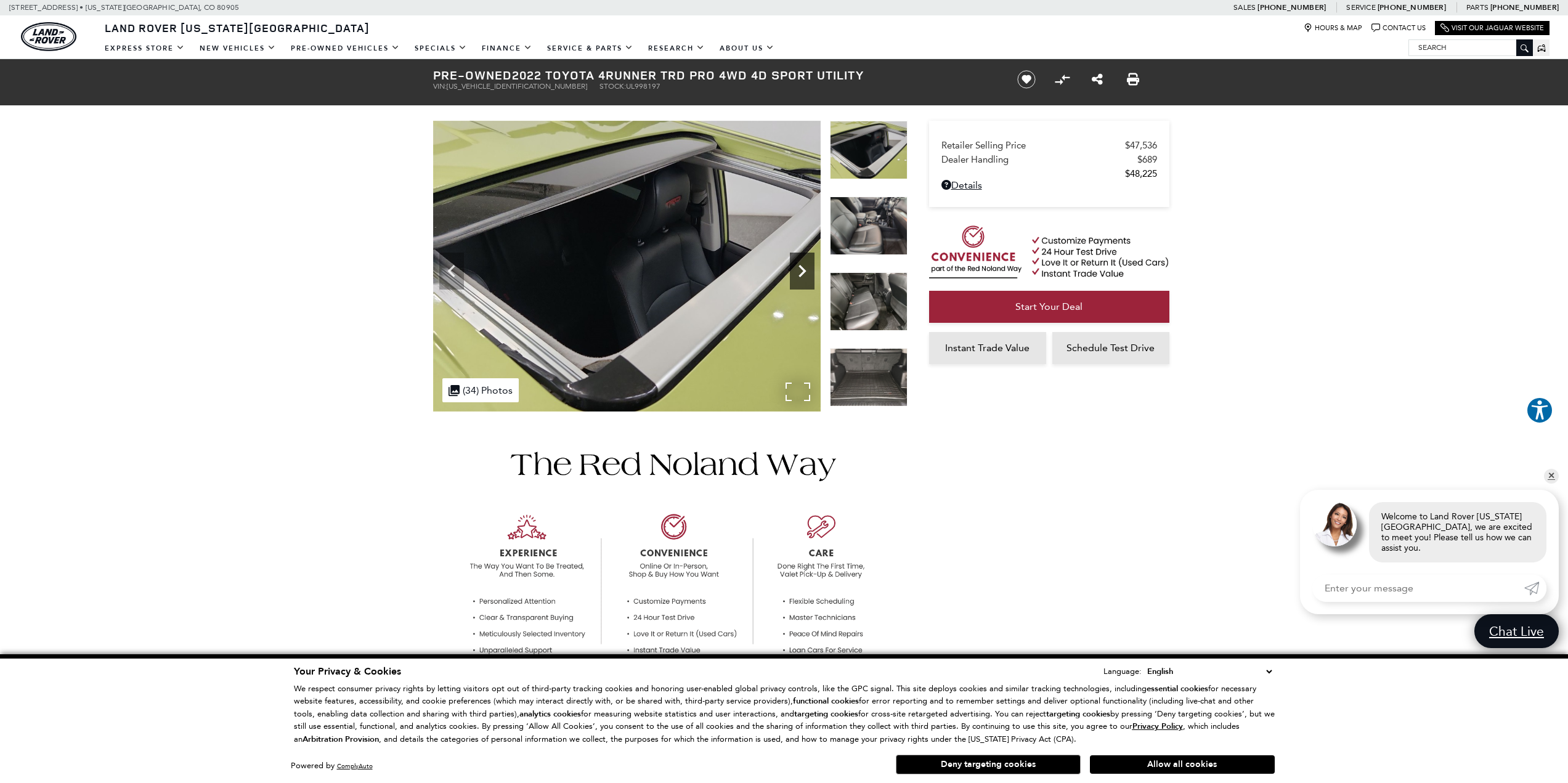
click at [801, 275] on icon "Next" at bounding box center [802, 271] width 8 height 12
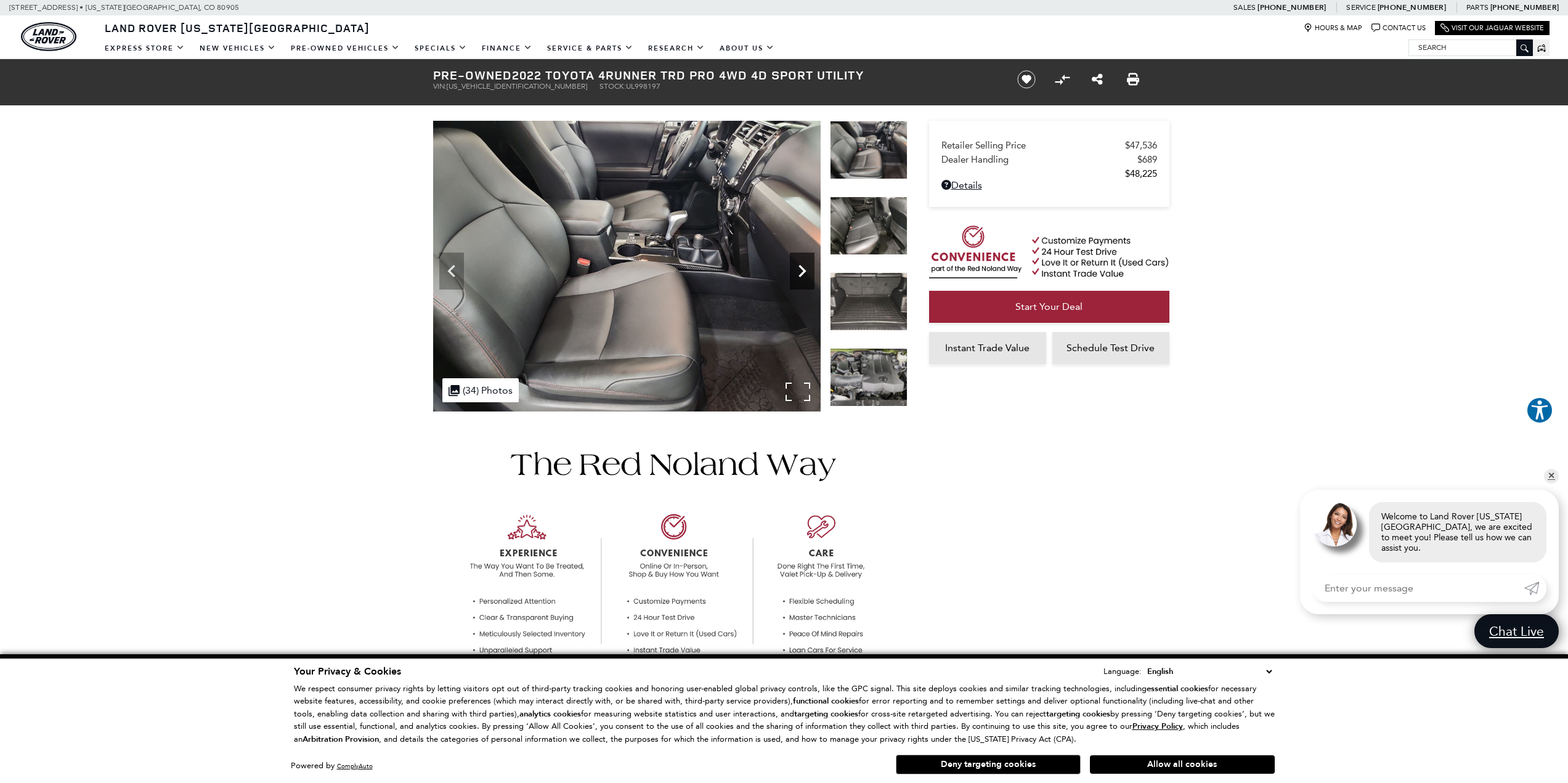
click at [801, 275] on icon "Next" at bounding box center [802, 271] width 8 height 12
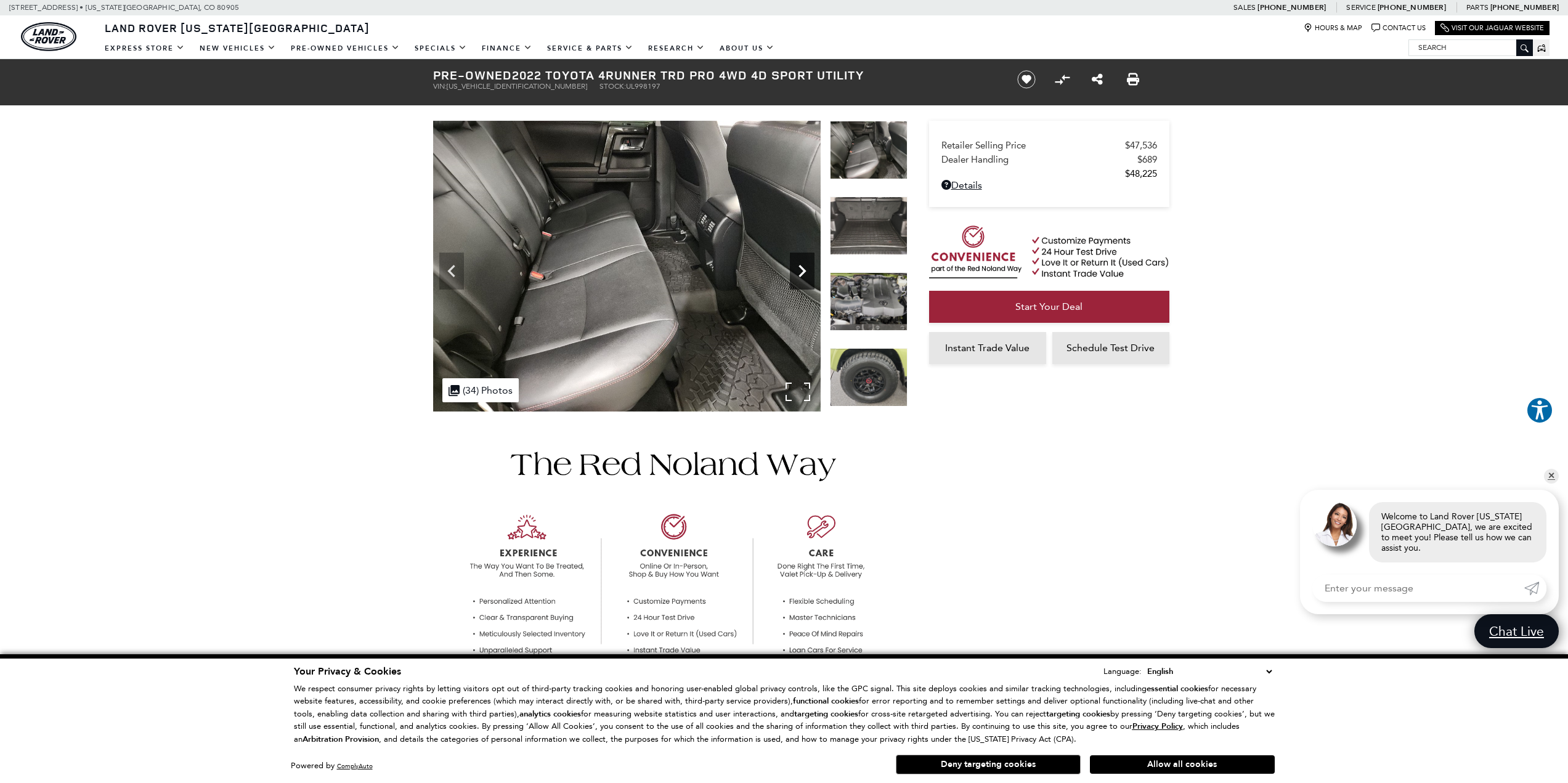
click at [801, 275] on icon "Next" at bounding box center [802, 271] width 8 height 12
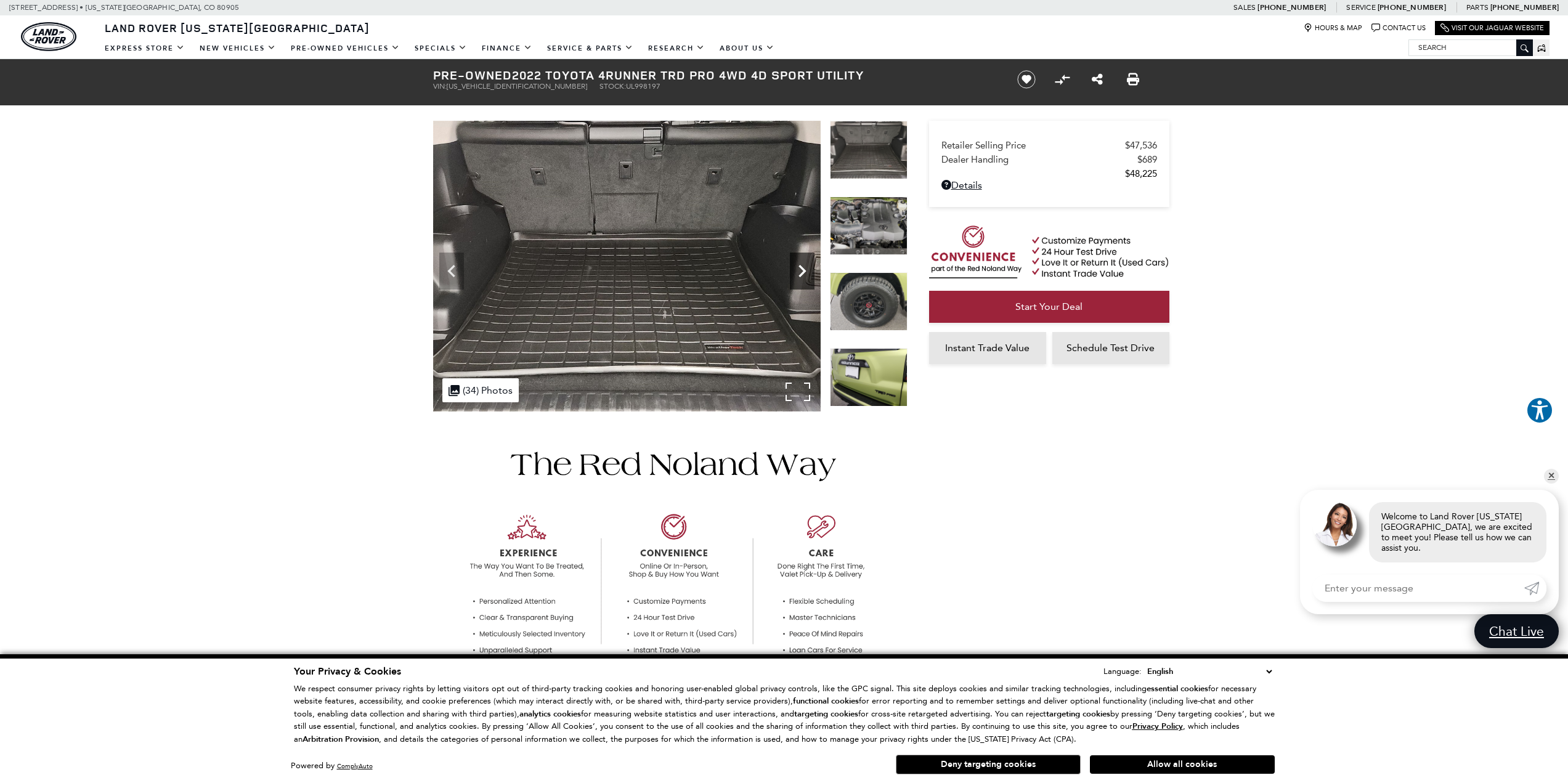
click at [801, 275] on icon "Next" at bounding box center [802, 271] width 8 height 12
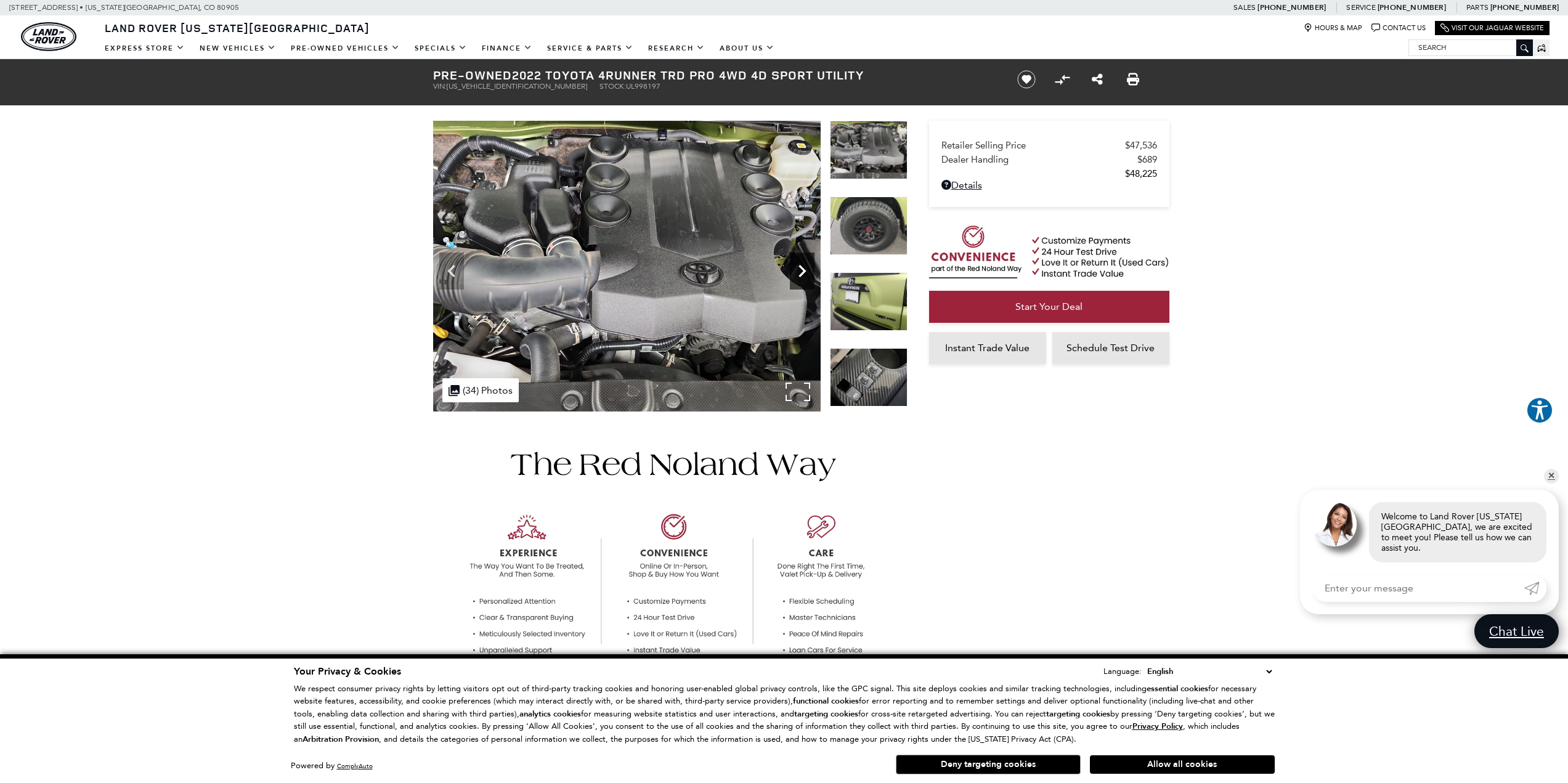
click at [801, 275] on icon "Next" at bounding box center [802, 271] width 8 height 12
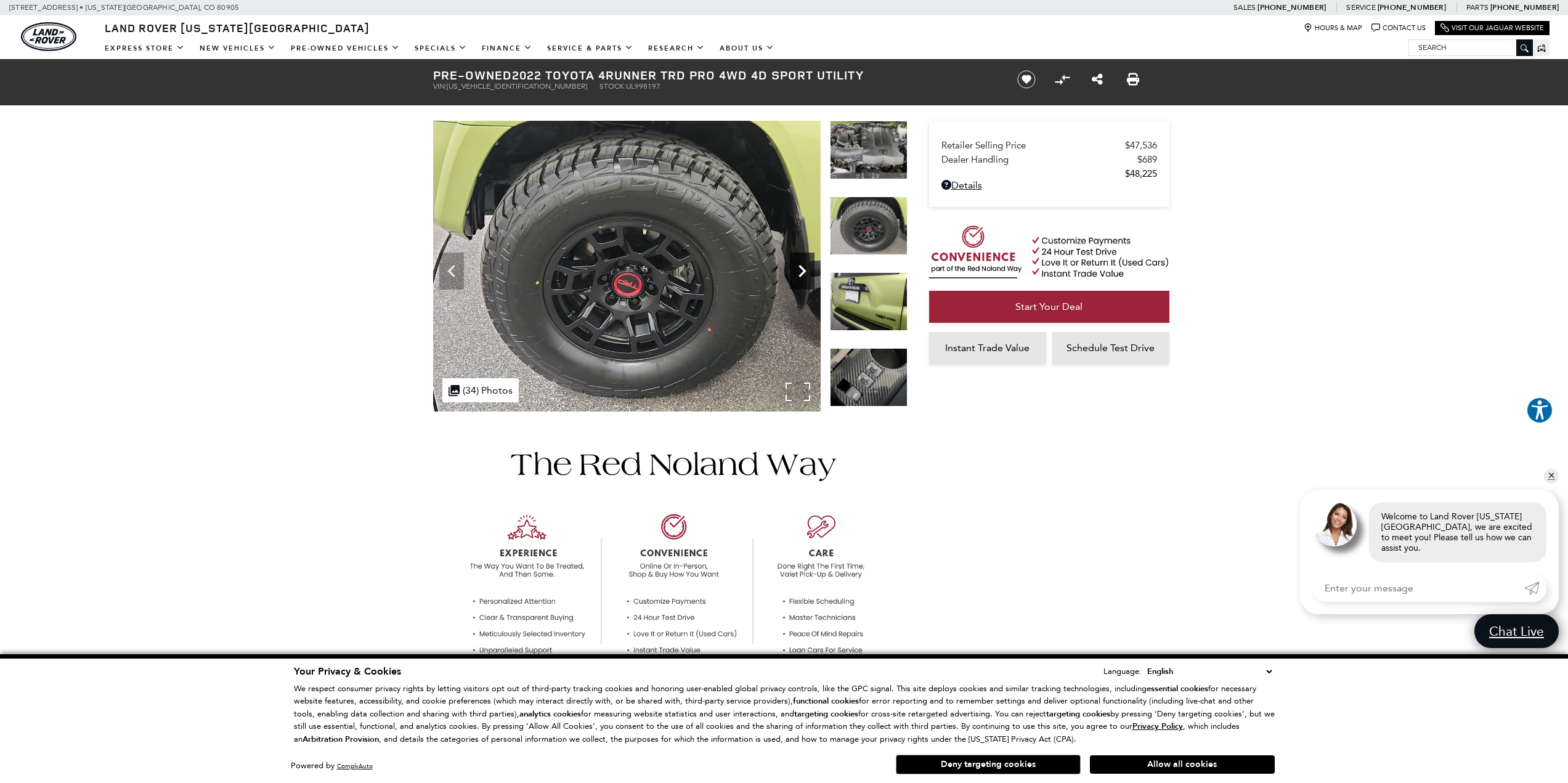
click at [801, 275] on icon "Next" at bounding box center [802, 271] width 8 height 12
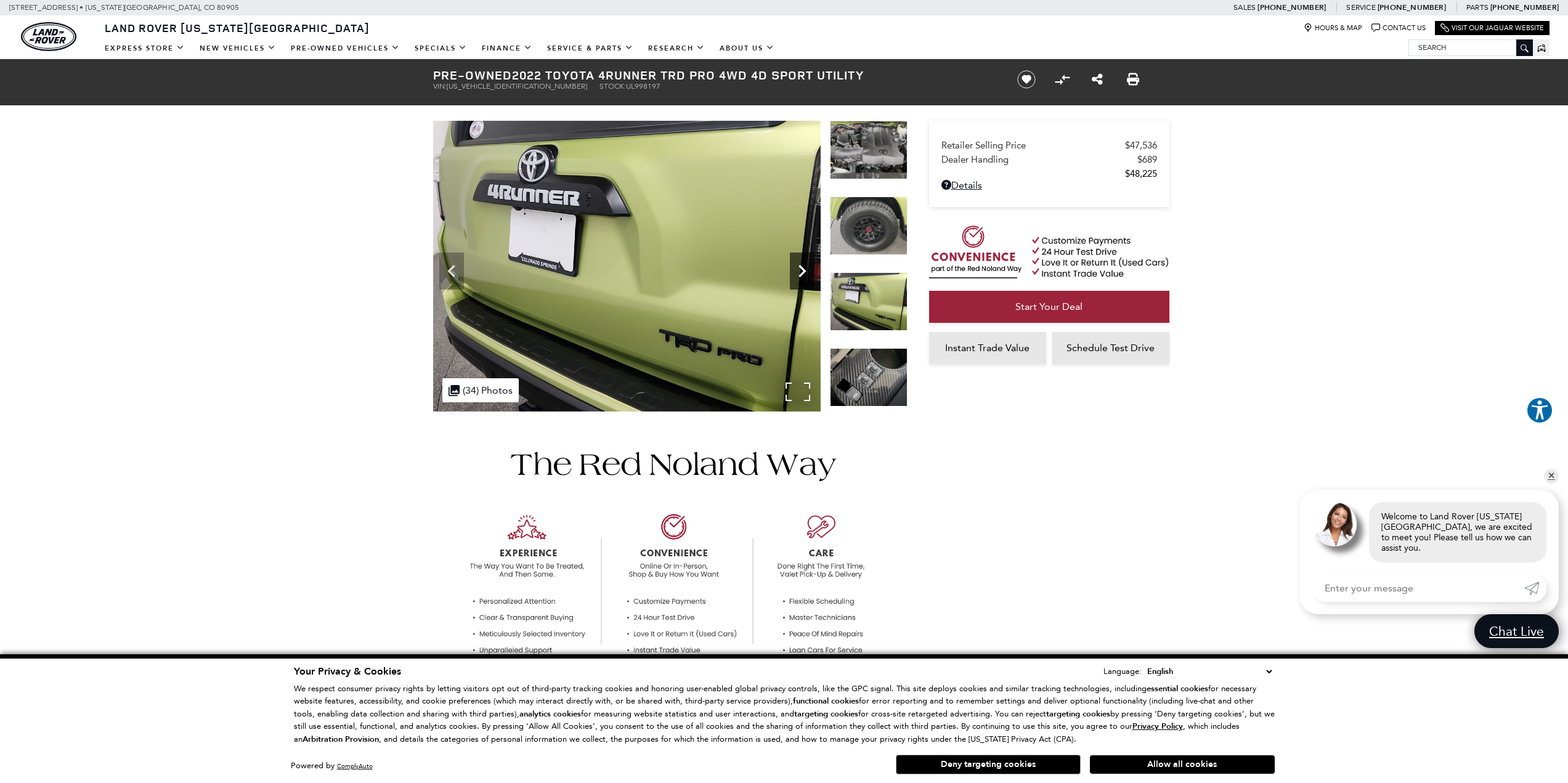
click at [801, 275] on icon "Next" at bounding box center [802, 271] width 8 height 12
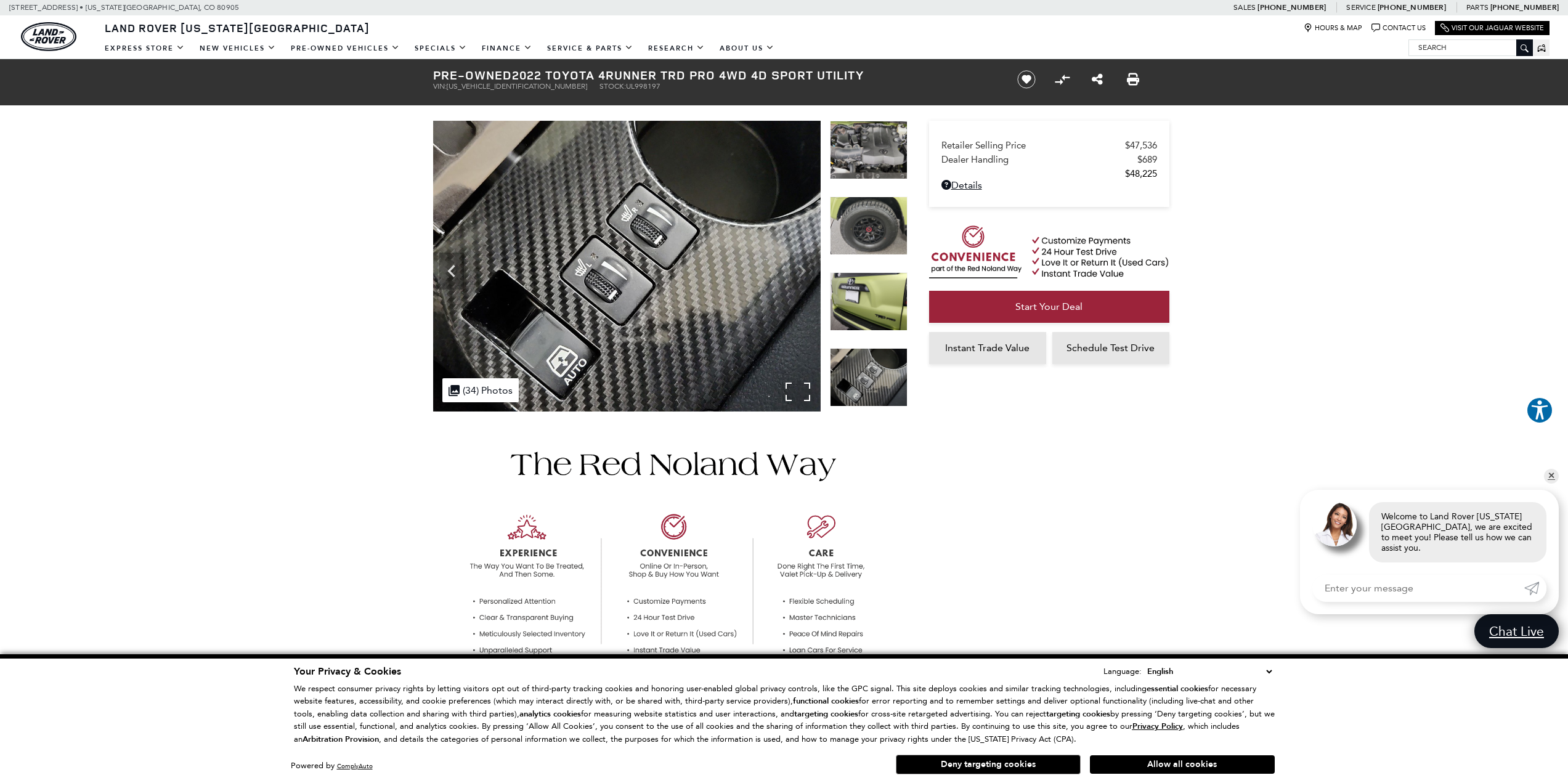
click at [801, 275] on img at bounding box center [627, 266] width 388 height 291
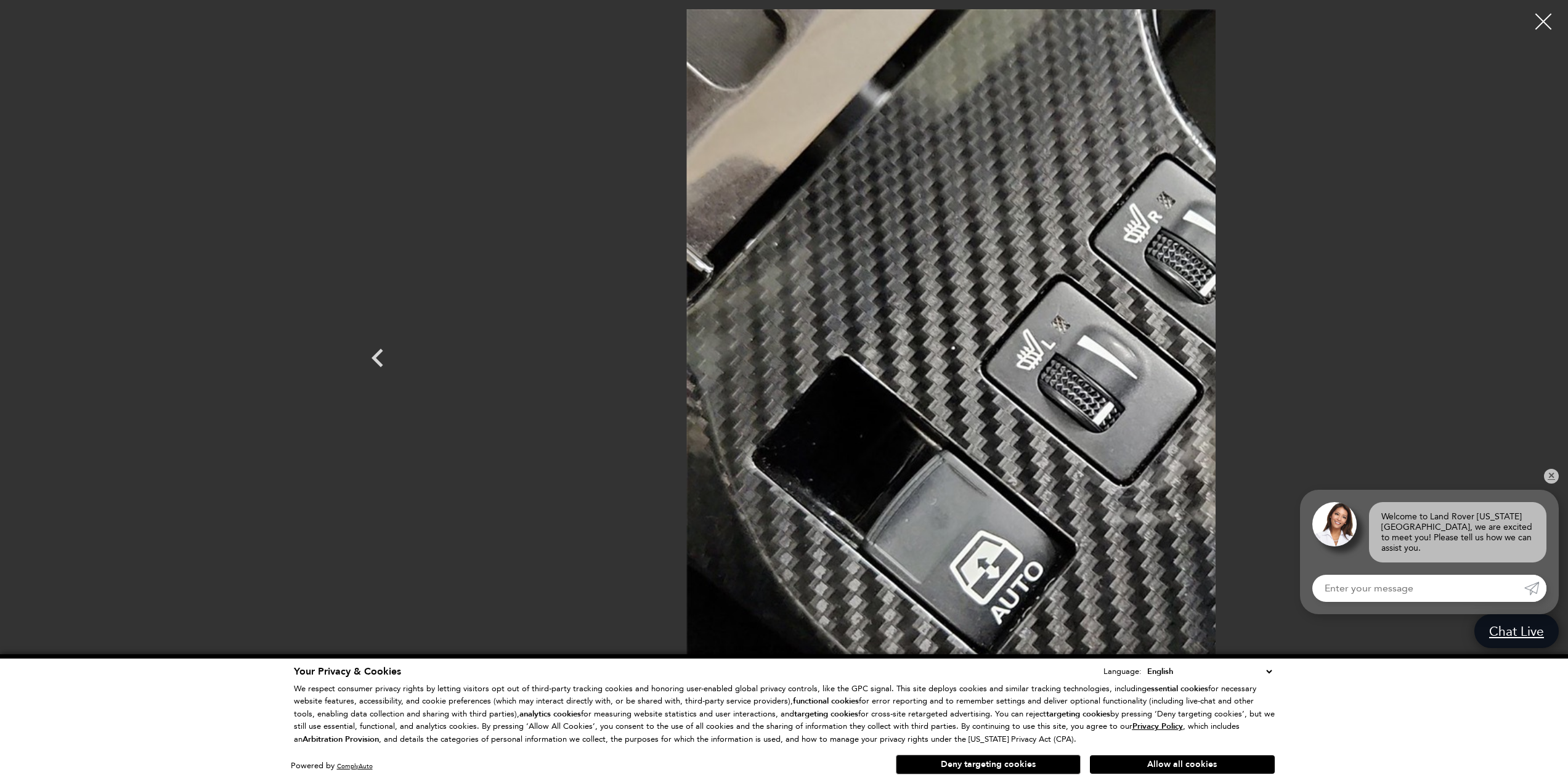
click at [1540, 15] on div at bounding box center [1543, 22] width 32 height 32
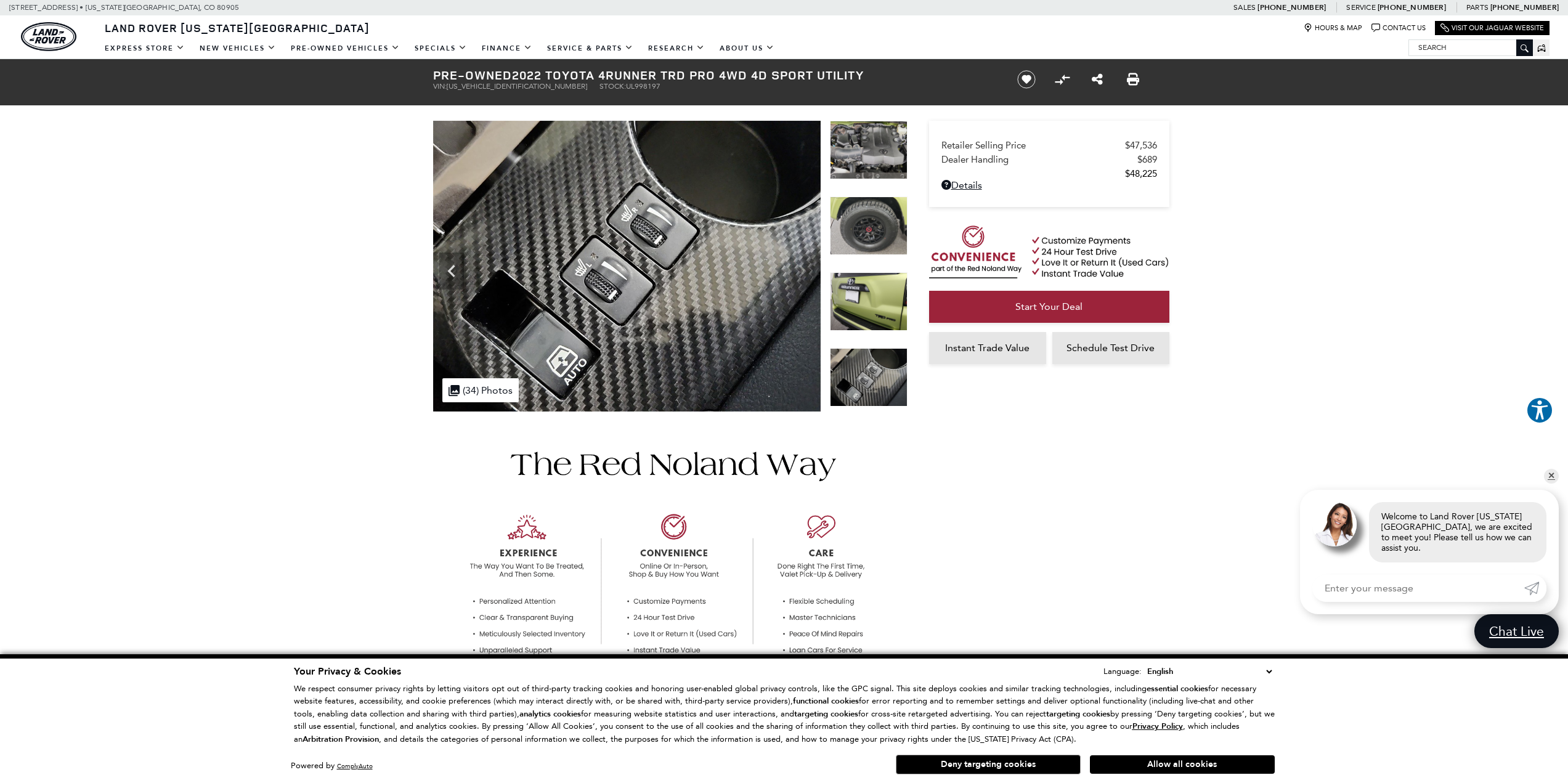
click at [874, 287] on img at bounding box center [868, 301] width 77 height 58
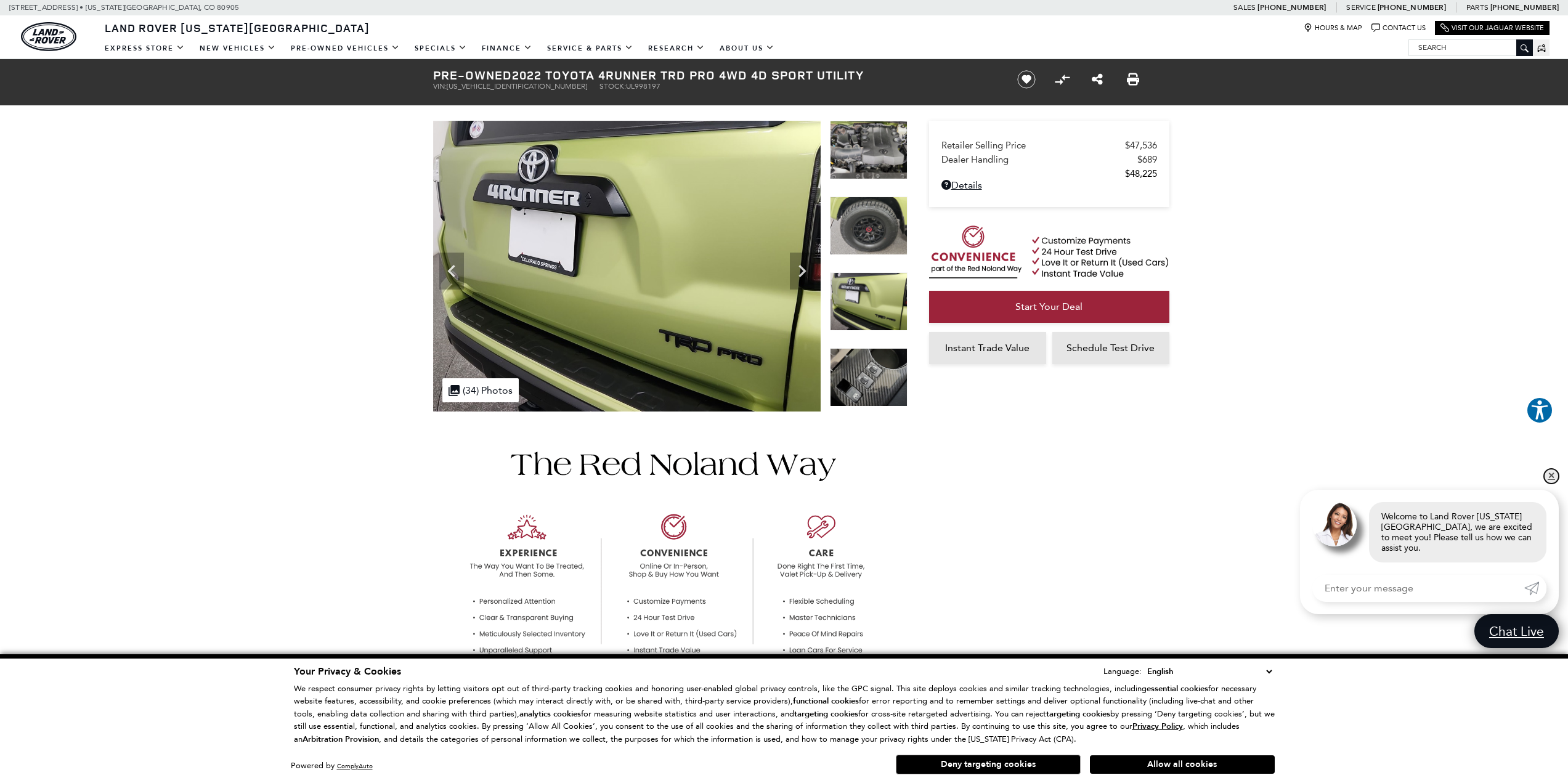
click at [1553, 484] on link "✕" at bounding box center [1552, 476] width 15 height 15
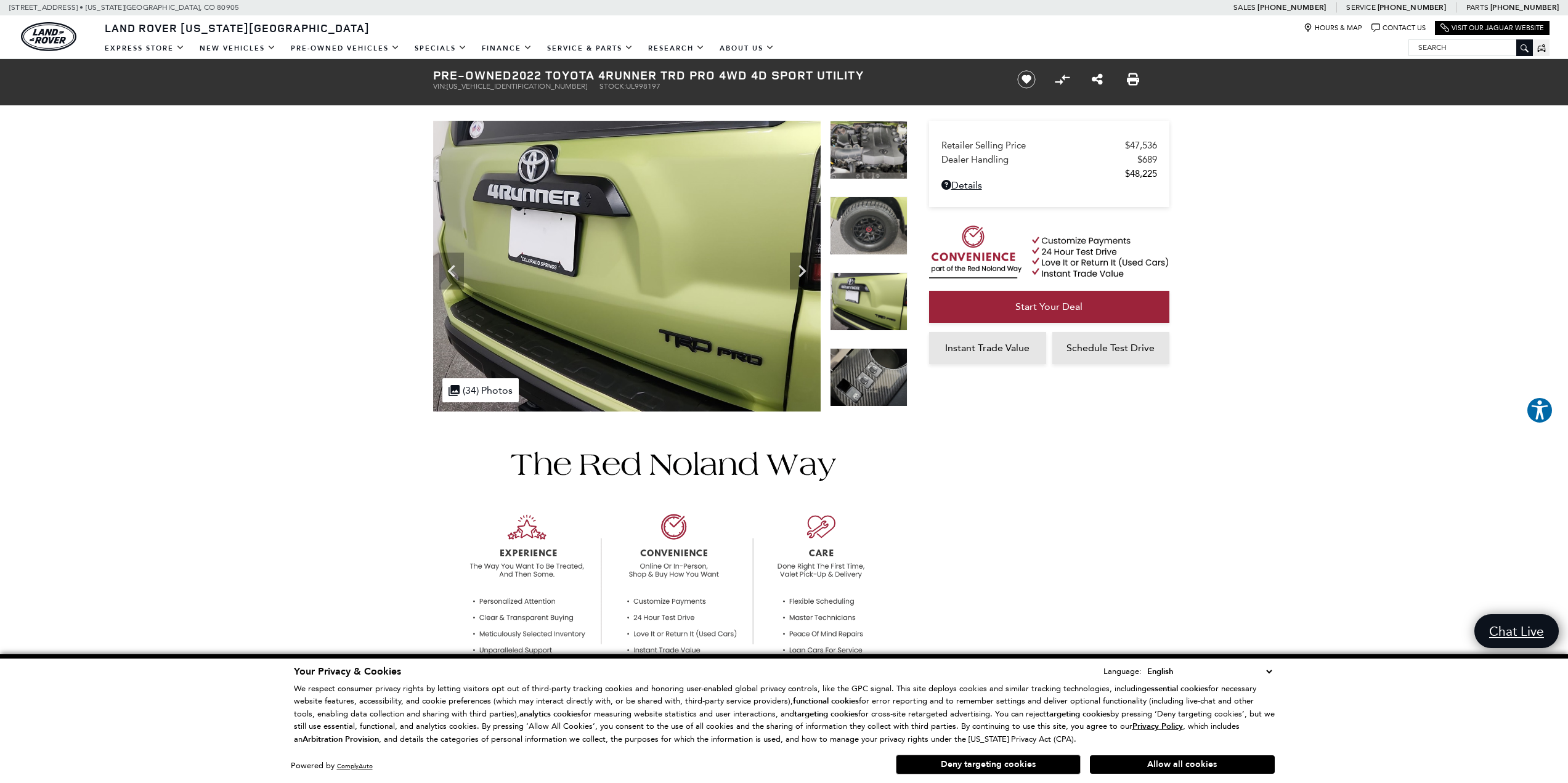
click at [1268, 673] on select "English Spanish / Español English / United Kingdom Korean / 한국어 Vietnamese / Ti…" at bounding box center [1209, 672] width 131 height 13
click at [975, 540] on div at bounding box center [784, 555] width 739 height 289
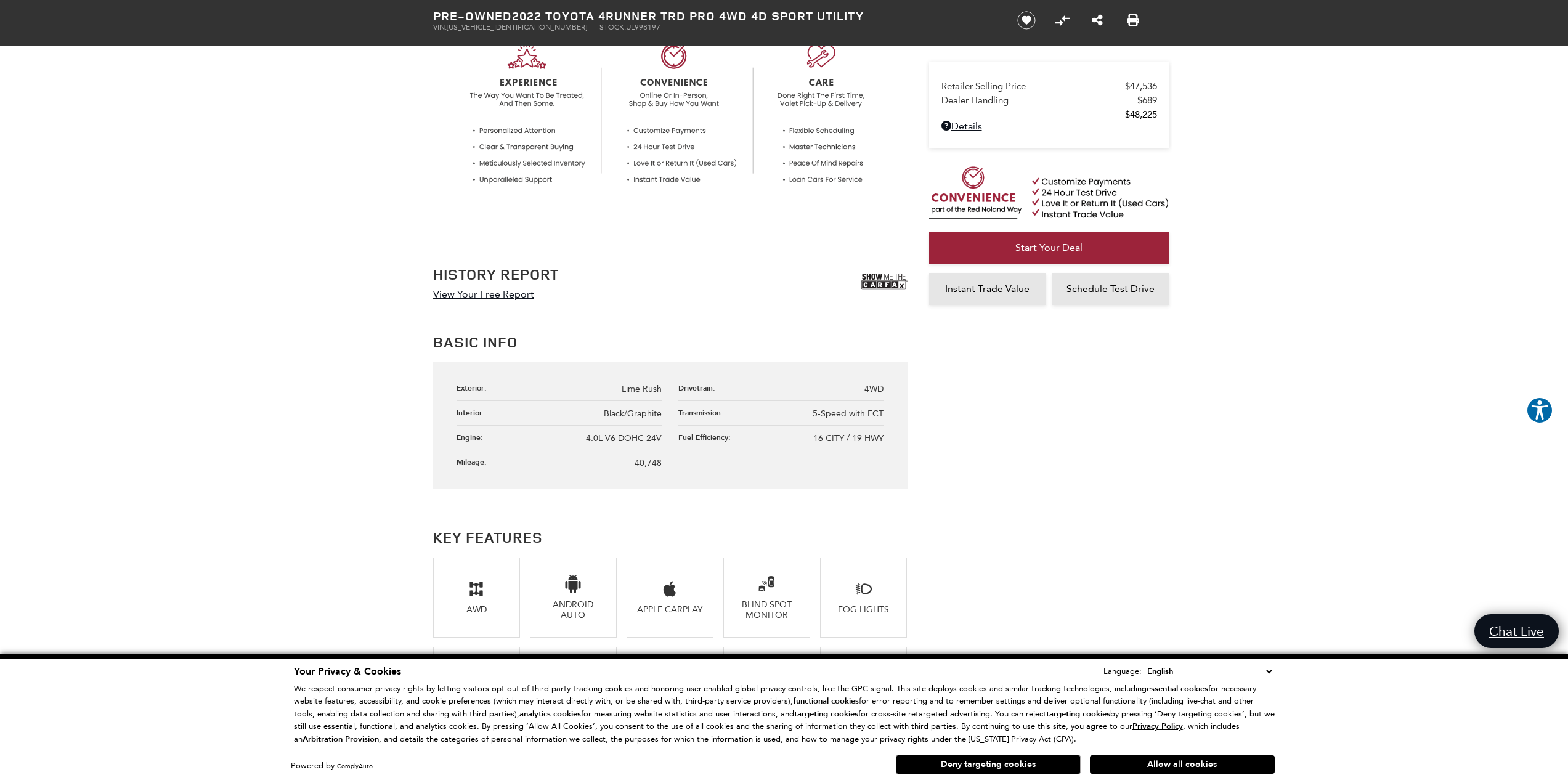
scroll to position [492, 0]
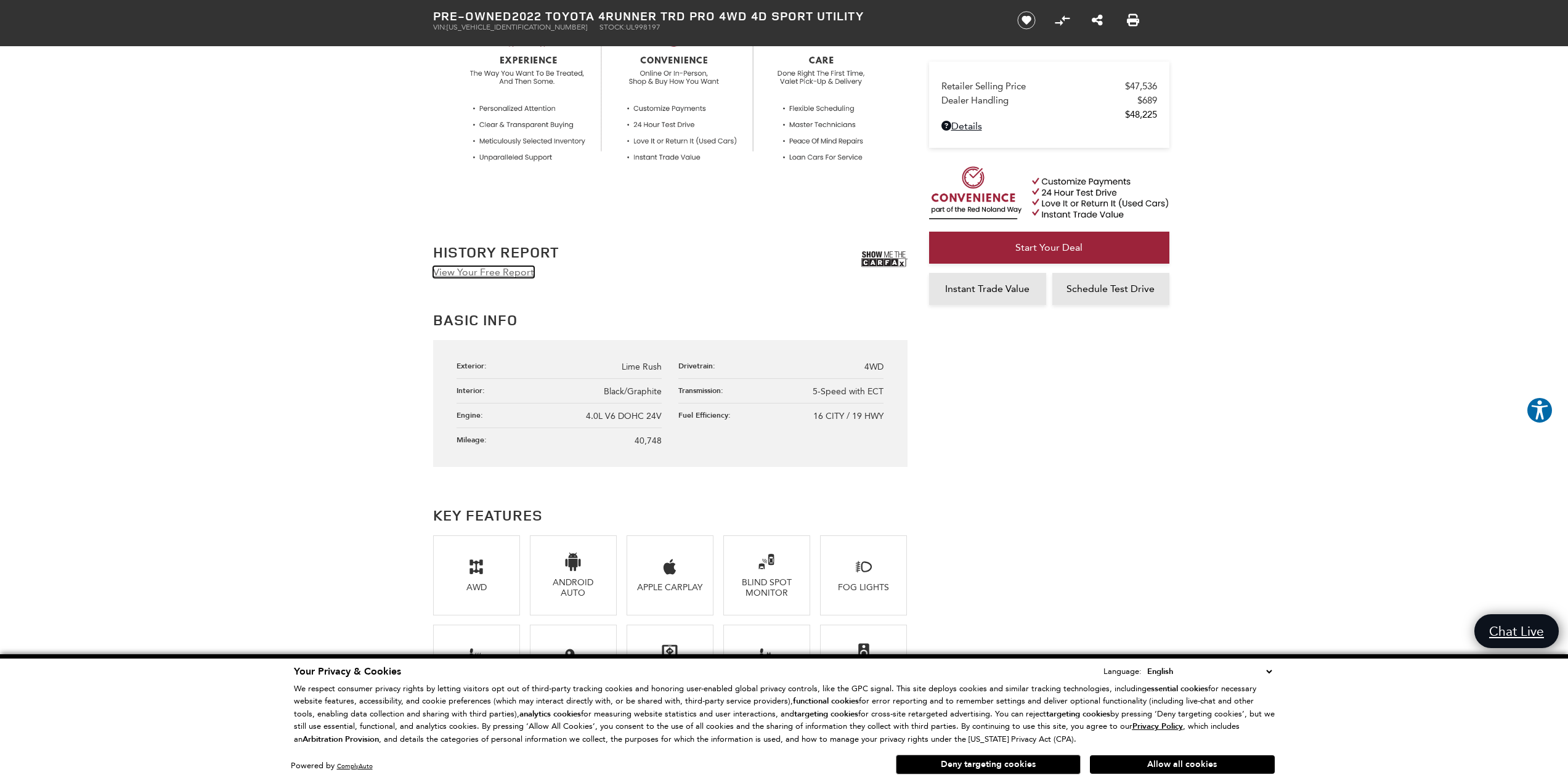
click at [488, 276] on link "View Your Free Report" at bounding box center [484, 271] width 101 height 11
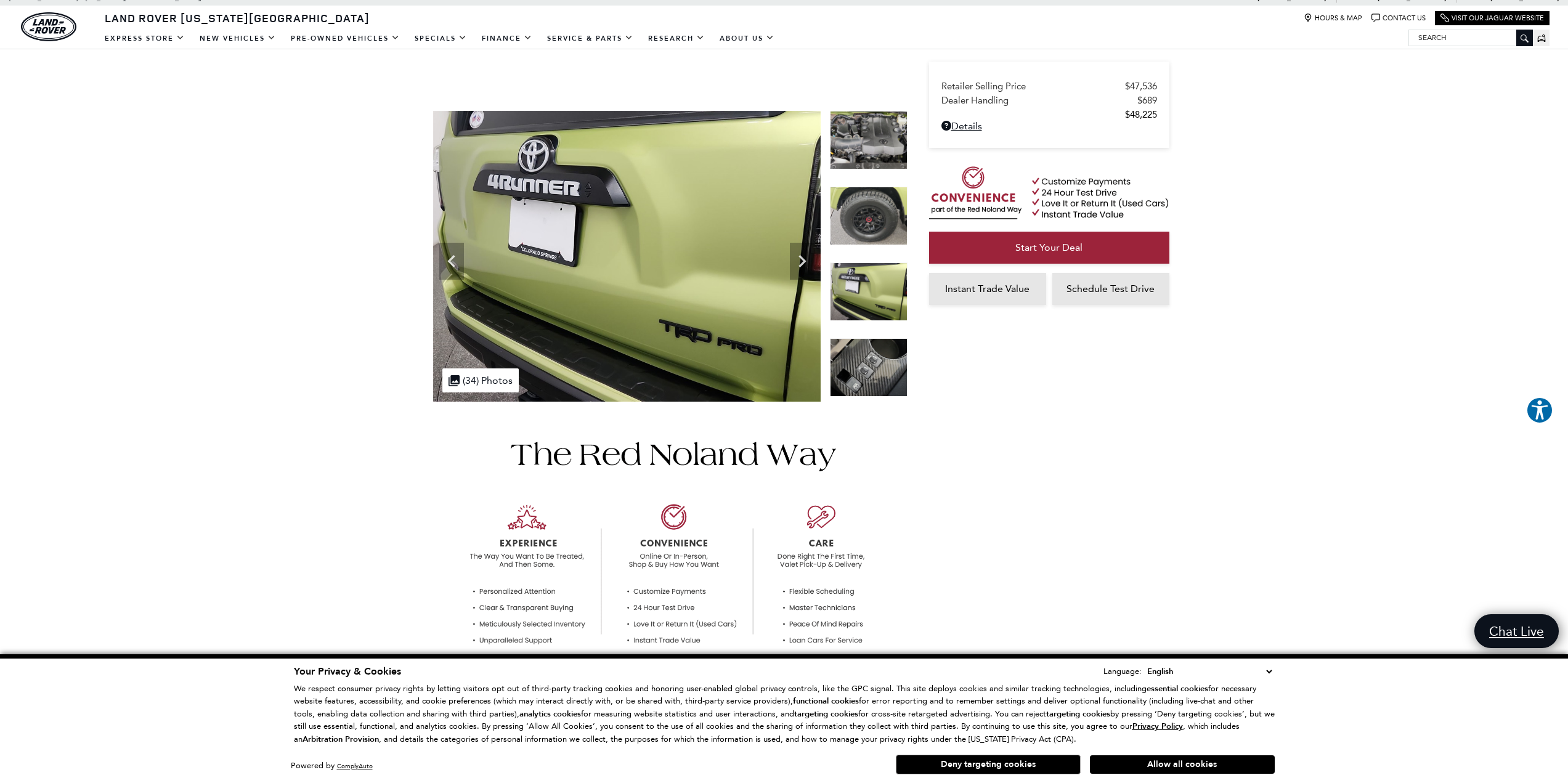
scroll to position [0, 0]
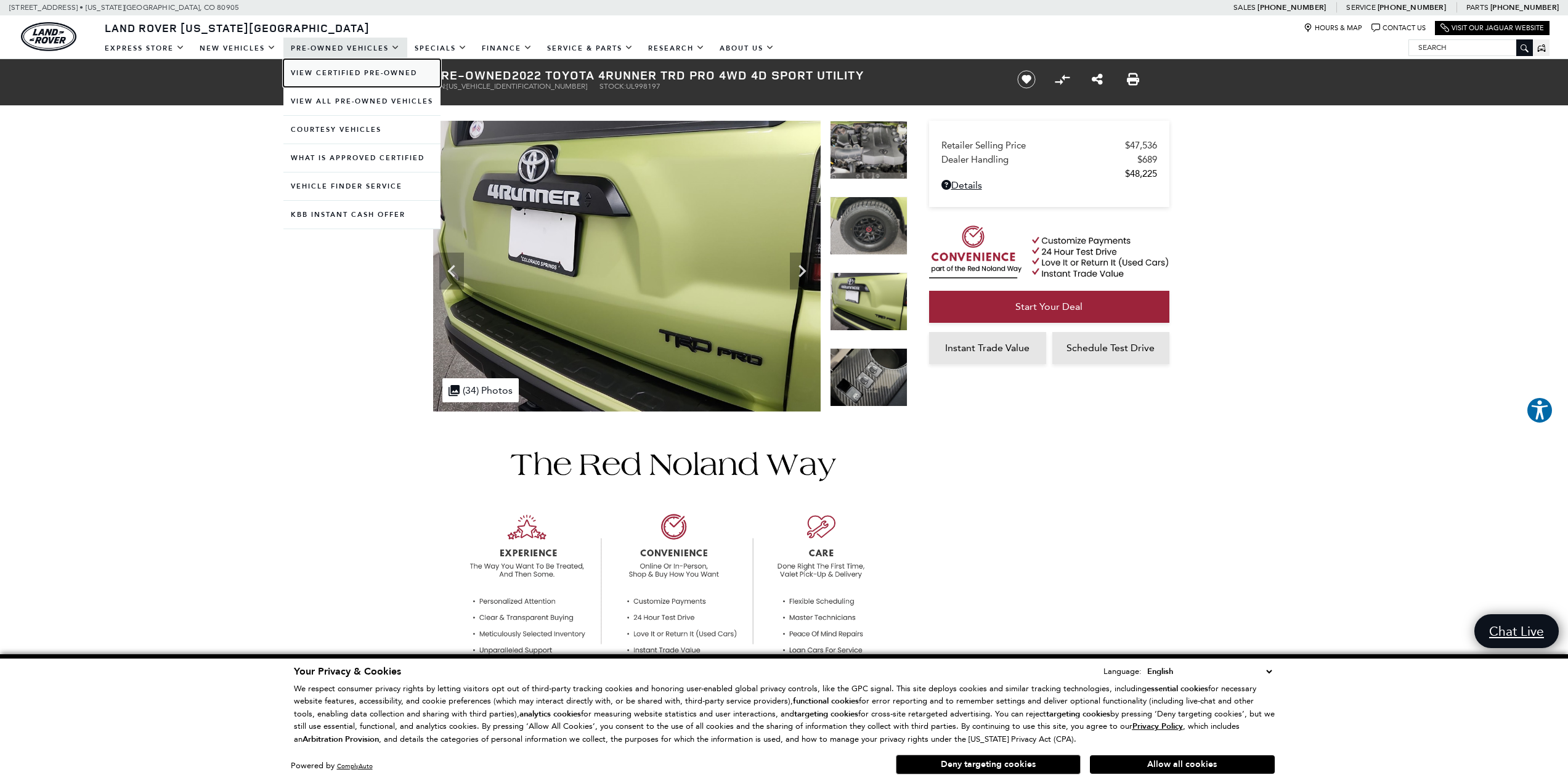
click at [367, 74] on link "View Certified Pre-Owned" at bounding box center [361, 72] width 157 height 28
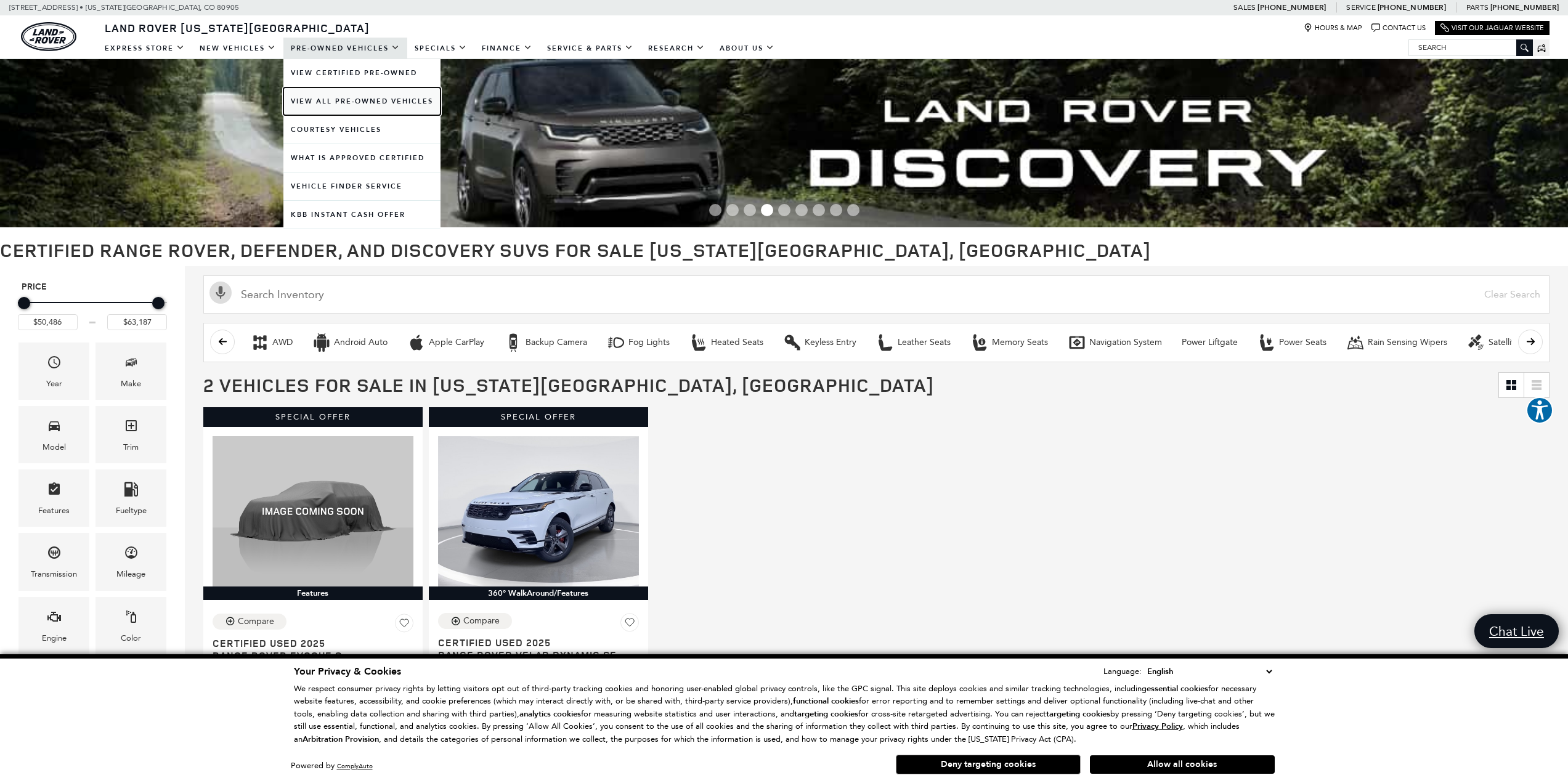
click at [364, 98] on link "View All Pre-Owned Vehicles" at bounding box center [361, 101] width 157 height 28
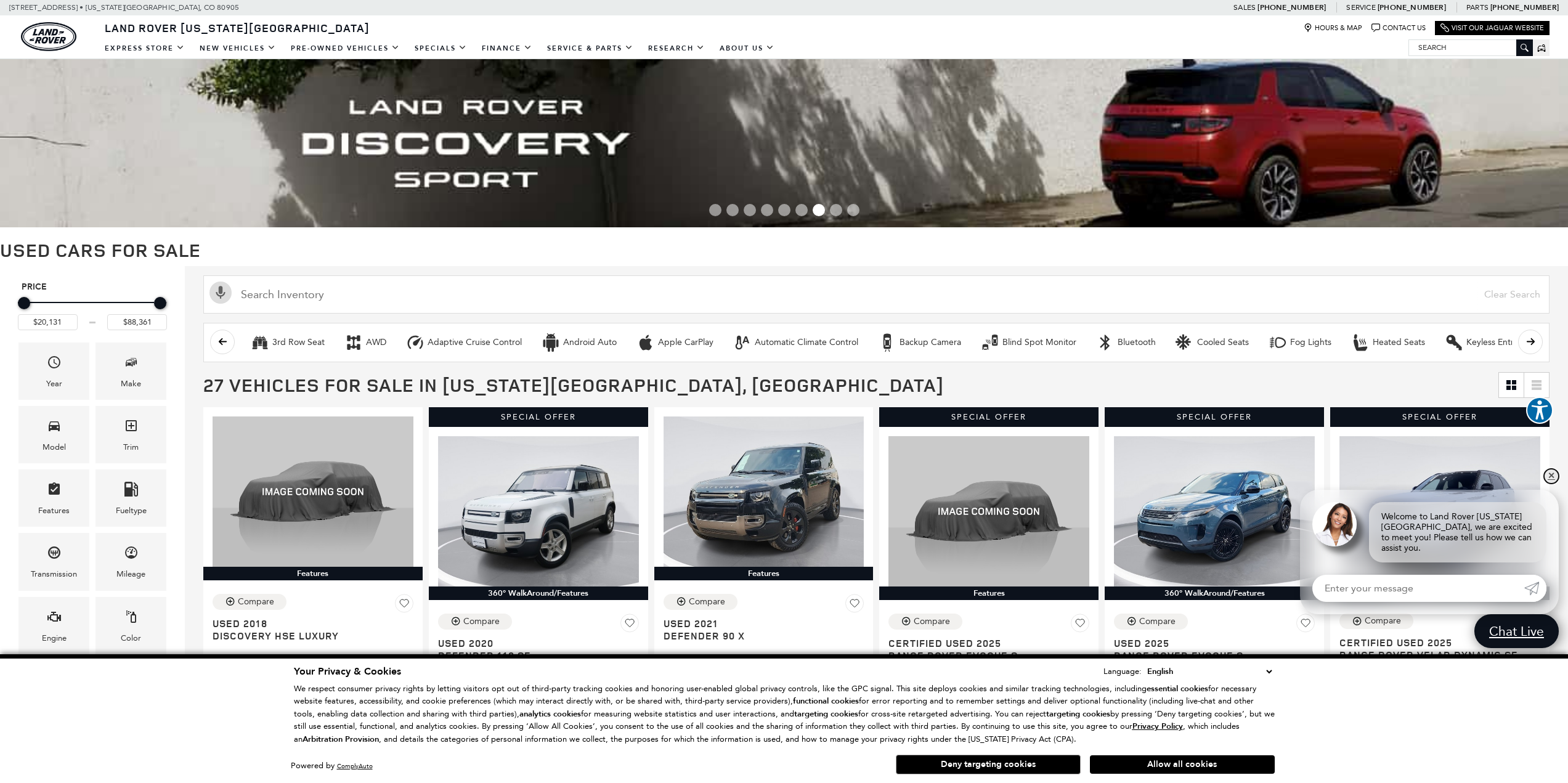
click at [1551, 484] on link "✕" at bounding box center [1552, 476] width 15 height 15
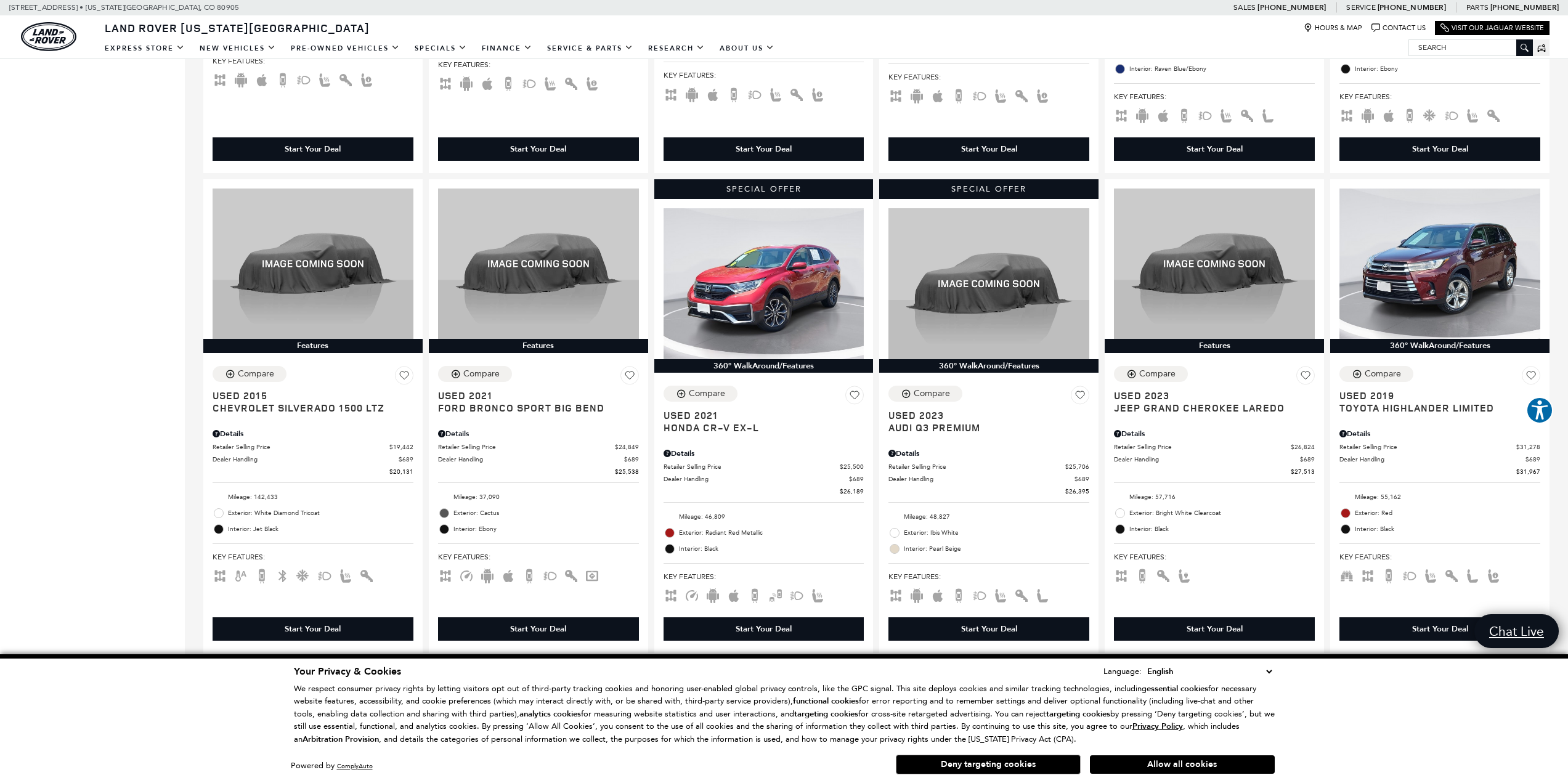
scroll to position [1232, 0]
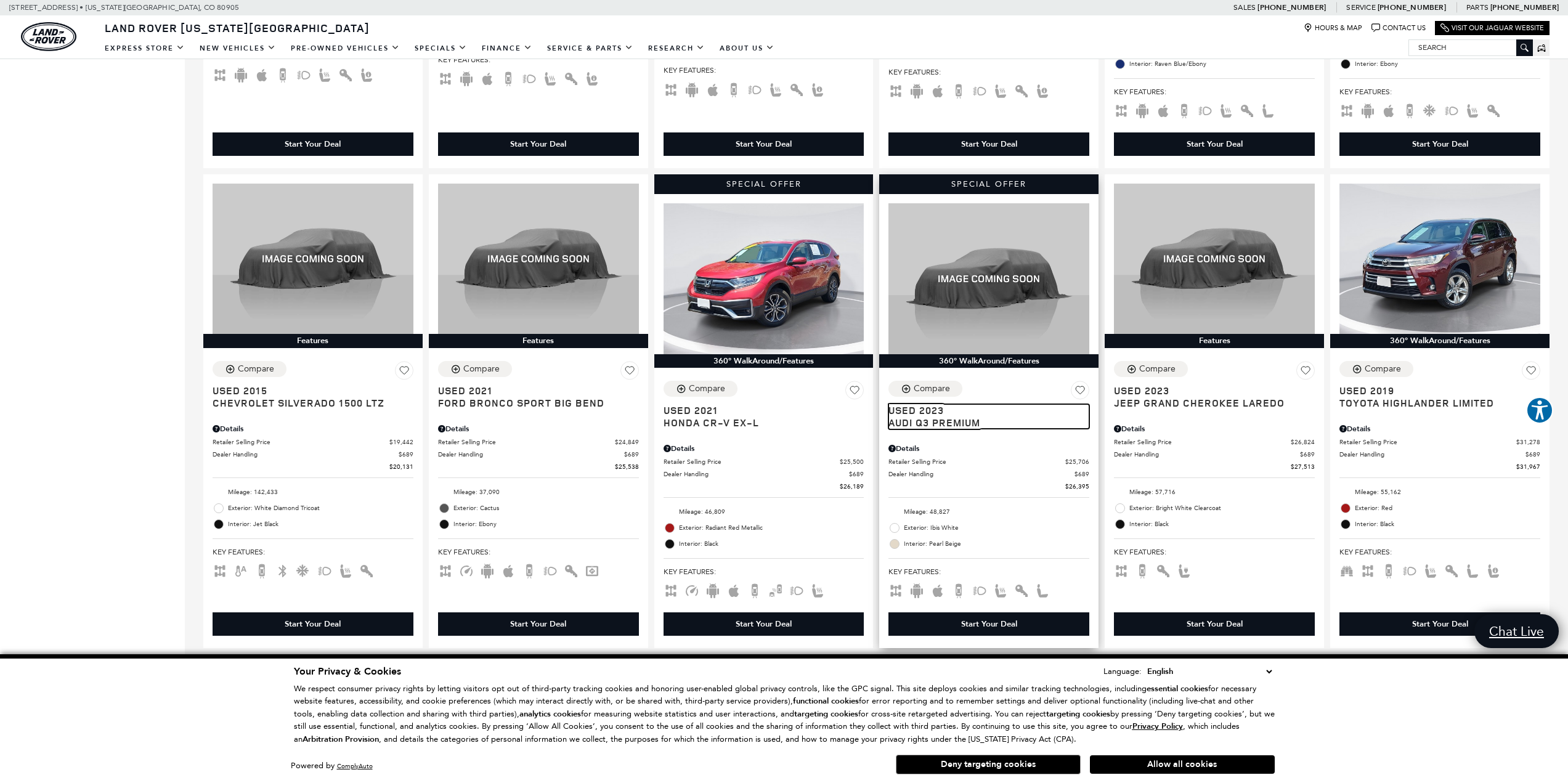
click at [930, 421] on span "Audi Q3 Premium" at bounding box center [984, 422] width 191 height 12
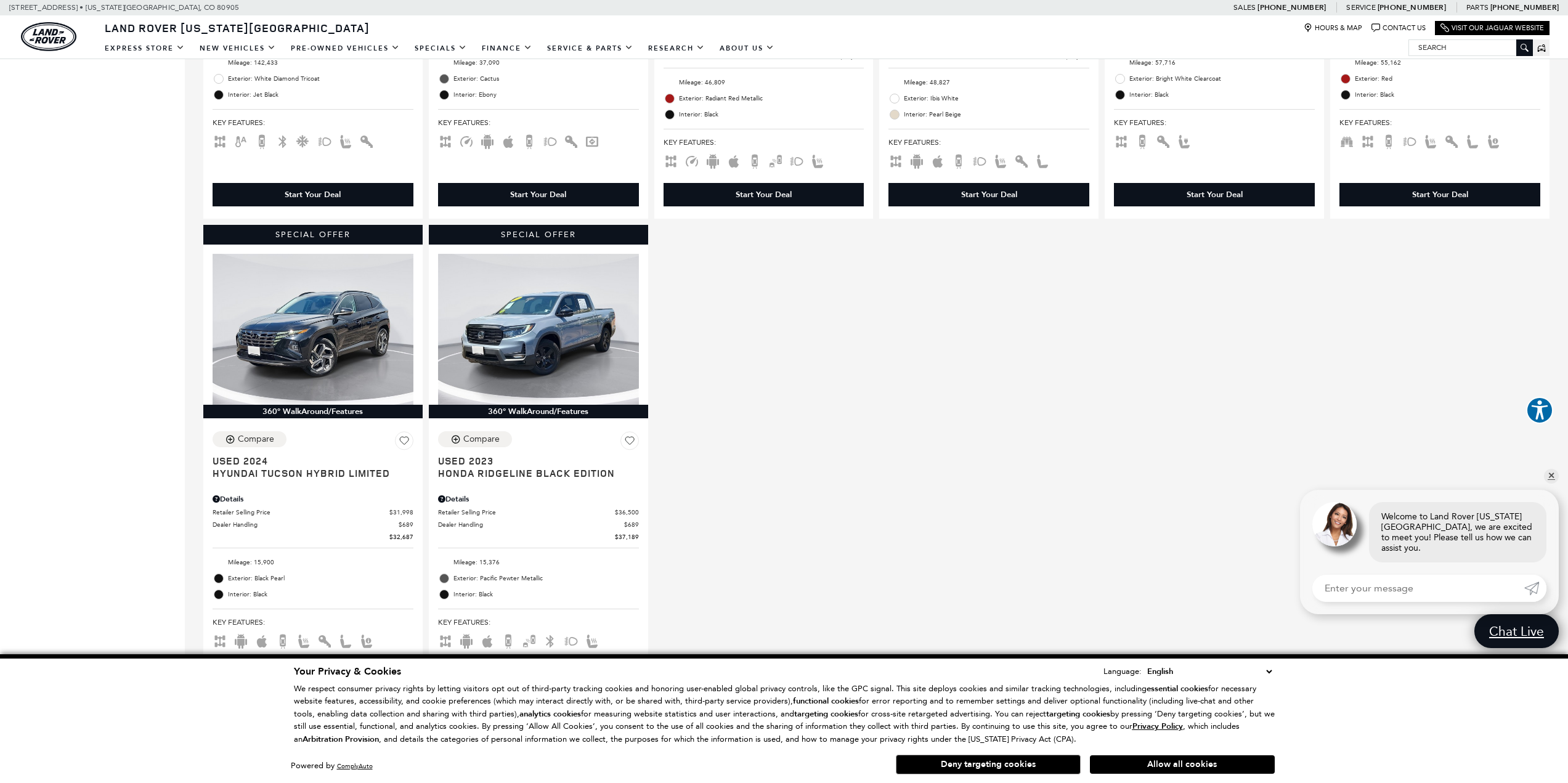
scroll to position [1416, 0]
